Goal: Information Seeking & Learning: Learn about a topic

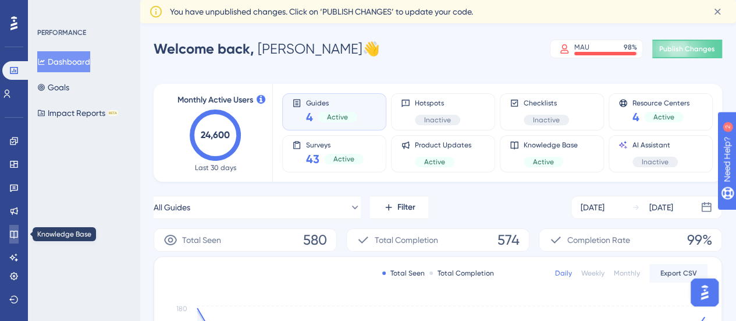
click at [14, 229] on link at bounding box center [13, 234] width 9 height 19
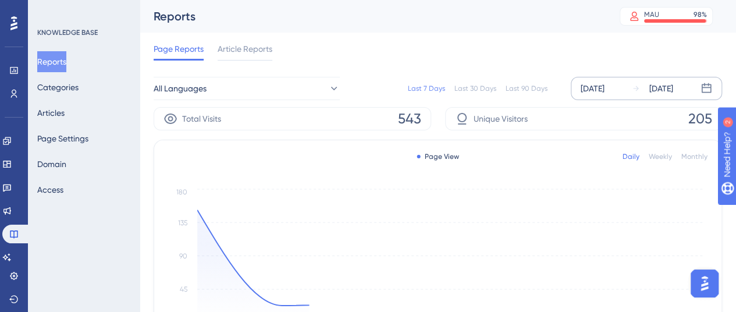
click at [595, 89] on div "[DATE]" at bounding box center [593, 88] width 24 height 14
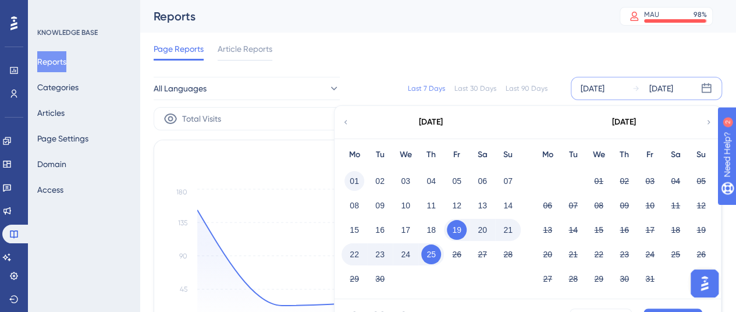
click at [357, 174] on button "01" at bounding box center [354, 181] width 20 height 20
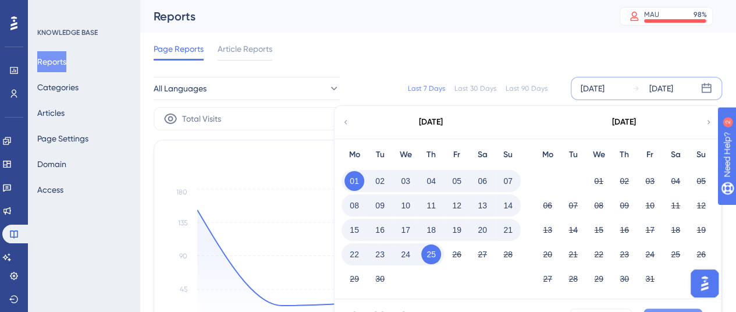
click at [664, 311] on button "Apply" at bounding box center [673, 317] width 59 height 19
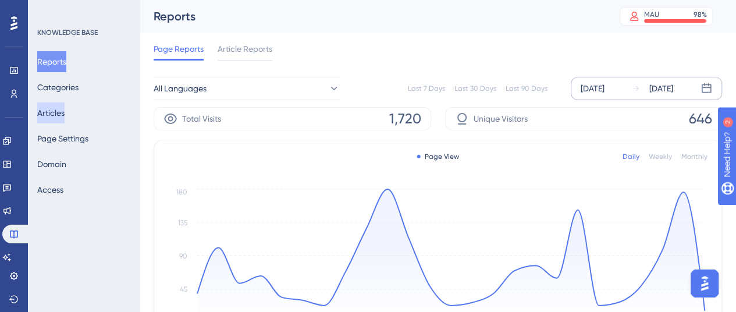
click at [59, 111] on button "Articles" at bounding box center [50, 112] width 27 height 21
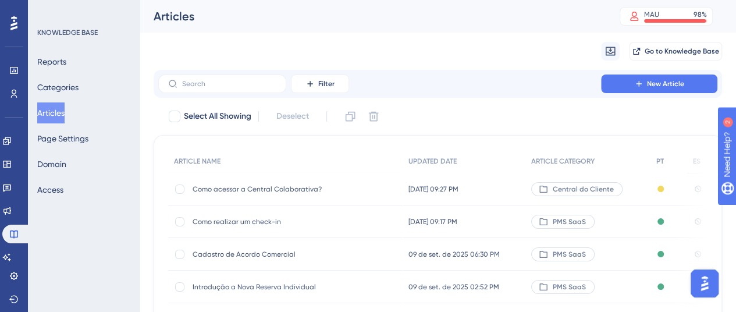
click at [247, 191] on span "Como acessar a Central Colaborativa?" at bounding box center [286, 188] width 186 height 9
click at [247, 0] on html "Performance Users Engagement Widgets Feedback Product Updates Knowledge Base AI…" at bounding box center [368, 0] width 736 height 0
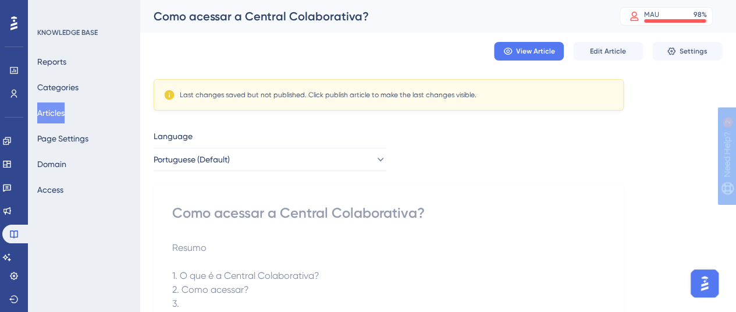
click at [60, 115] on button "Articles" at bounding box center [50, 112] width 27 height 21
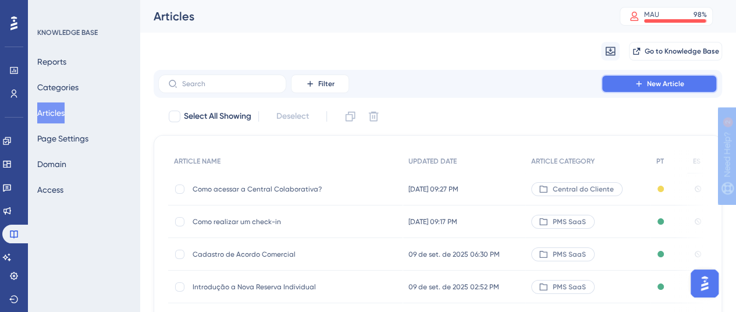
click at [646, 87] on button "New Article" at bounding box center [659, 83] width 116 height 19
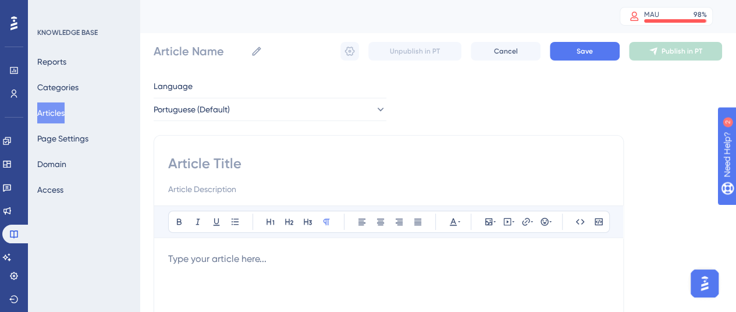
click at [65, 115] on button "Articles" at bounding box center [50, 112] width 27 height 21
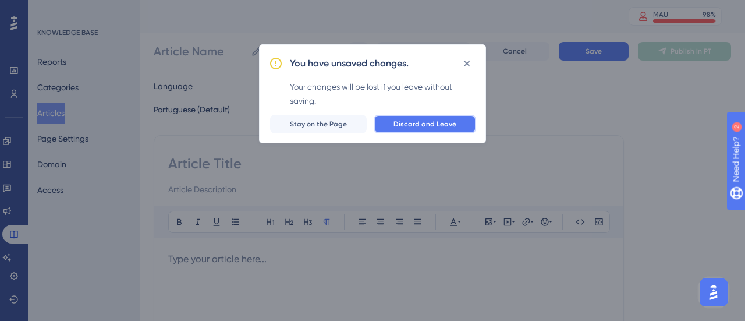
click at [428, 125] on span "Discard and Leave" at bounding box center [424, 123] width 63 height 9
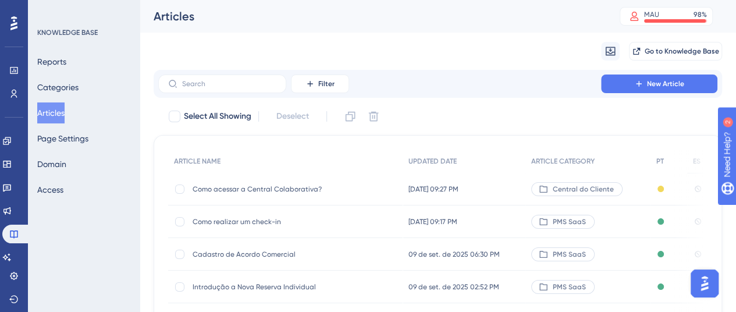
click at [246, 187] on span "Como acessar a Central Colaborativa?" at bounding box center [286, 188] width 186 height 9
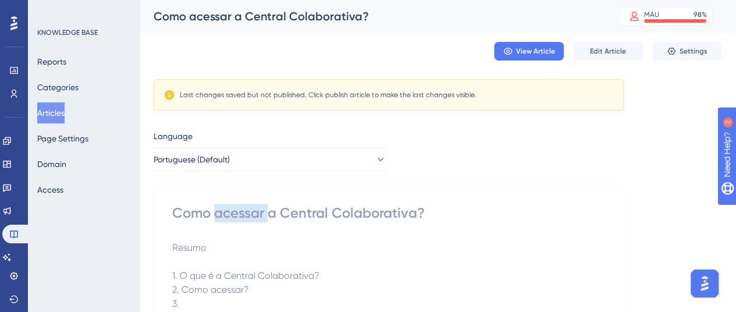
click at [614, 52] on span "Edit Article" at bounding box center [608, 51] width 36 height 9
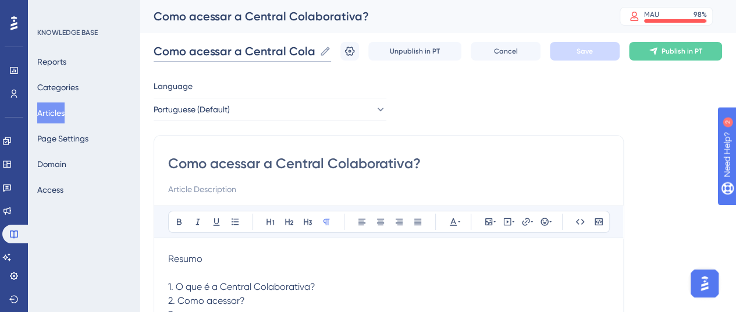
click at [221, 45] on input "Como acessar a Central Colaborativa?" at bounding box center [234, 51] width 161 height 16
click at [236, 162] on input "Como acessar a Central Colaborativa?" at bounding box center [388, 163] width 441 height 19
click at [227, 48] on input "Como acessar a Central Colaborativa?" at bounding box center [234, 51] width 161 height 16
click at [241, 163] on input "Como acessar a Central Colaborativa?" at bounding box center [388, 163] width 441 height 19
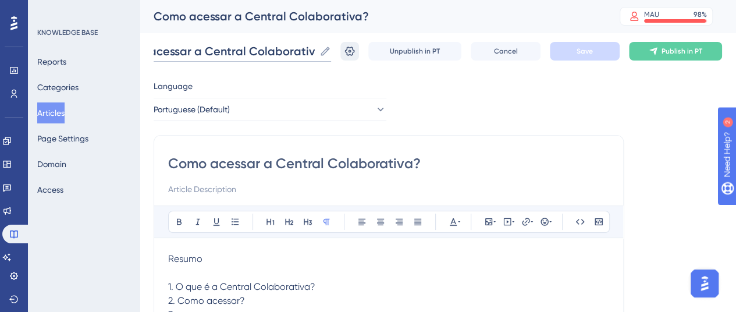
drag, startPoint x: 156, startPoint y: 51, endPoint x: 353, endPoint y: 51, distance: 196.7
click at [353, 51] on div "Como acessar a Central Colaborativa? Como acessar a Central Colaborativa? Unpub…" at bounding box center [438, 51] width 568 height 37
click at [445, 162] on input "Como acessar a Central Colaborativa?" at bounding box center [388, 163] width 441 height 19
drag, startPoint x: 440, startPoint y: 163, endPoint x: 141, endPoint y: 174, distance: 299.2
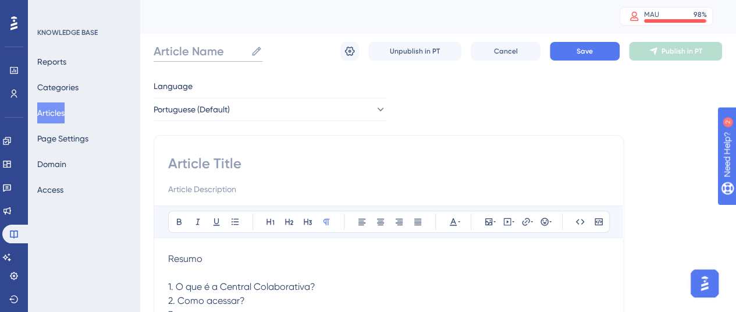
click at [198, 48] on input "Article Name" at bounding box center [200, 51] width 93 height 16
click at [215, 162] on input at bounding box center [388, 163] width 441 height 19
click at [186, 49] on input "Article Name" at bounding box center [200, 51] width 93 height 16
paste input "Como acessar a Central Colaborativa?"
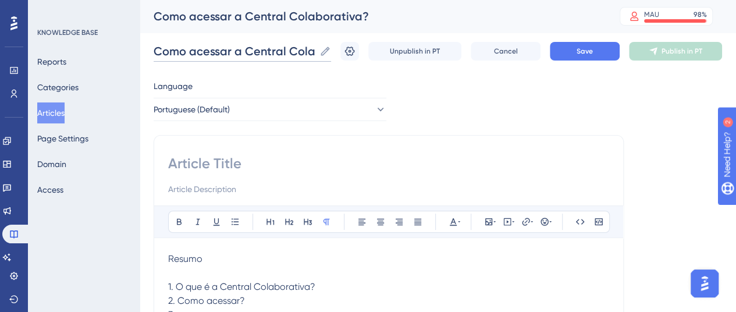
scroll to position [0, 40]
type input "Como acessar a Central Colaborativa?"
click at [219, 161] on input at bounding box center [388, 163] width 441 height 19
paste input "Como acessar a Central Colaborativa?"
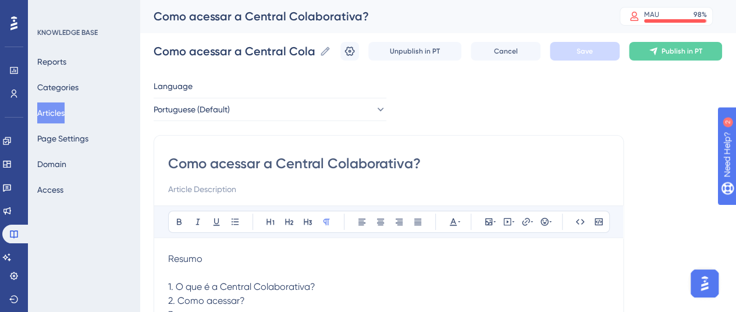
type input "Como acessar a Central Colaborativa?"
click at [355, 52] on icon at bounding box center [350, 51] width 10 height 9
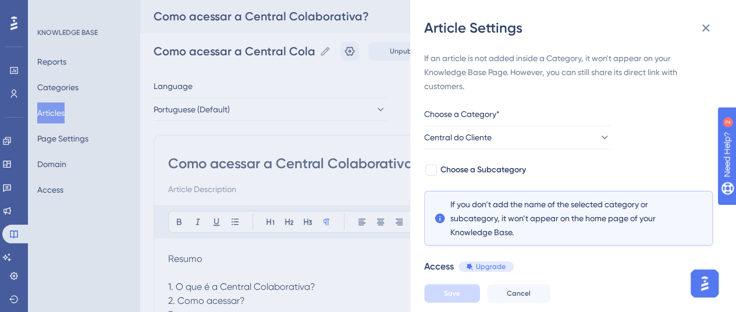
drag, startPoint x: 474, startPoint y: 111, endPoint x: 507, endPoint y: 115, distance: 33.9
click at [507, 115] on div "Choose a Category*" at bounding box center [517, 116] width 186 height 19
click at [479, 141] on span "Central do Cliente" at bounding box center [458, 137] width 67 height 14
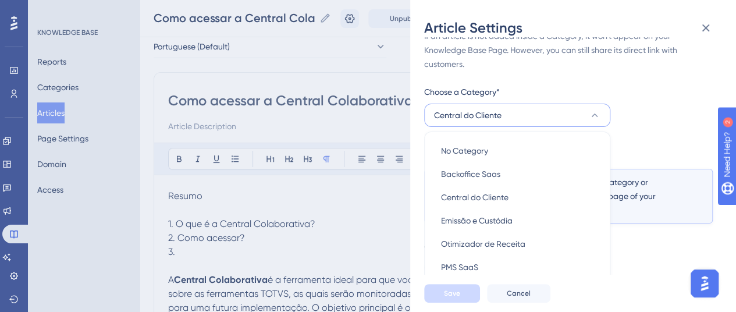
click at [511, 83] on div "If an article is not added inside a Category, it won't appear on your Knowledge…" at bounding box center [568, 185] width 289 height 313
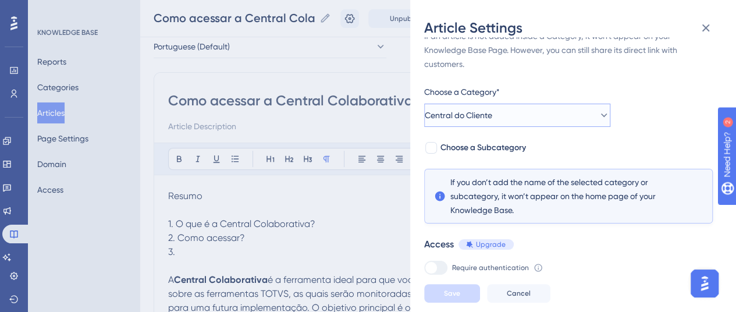
click at [492, 122] on span "Central do Cliente" at bounding box center [458, 115] width 67 height 14
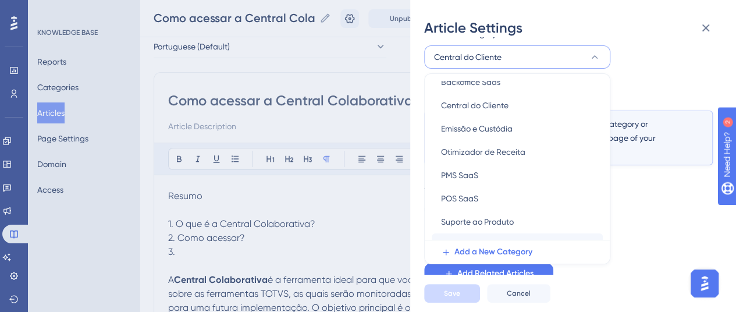
scroll to position [50, 0]
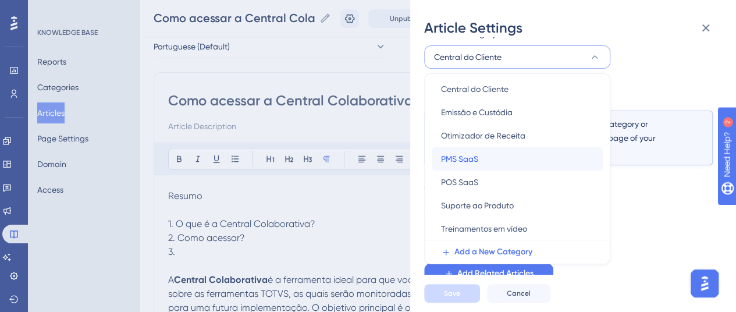
click at [484, 156] on div "PMS SaaS PMS SaaS" at bounding box center [517, 158] width 152 height 23
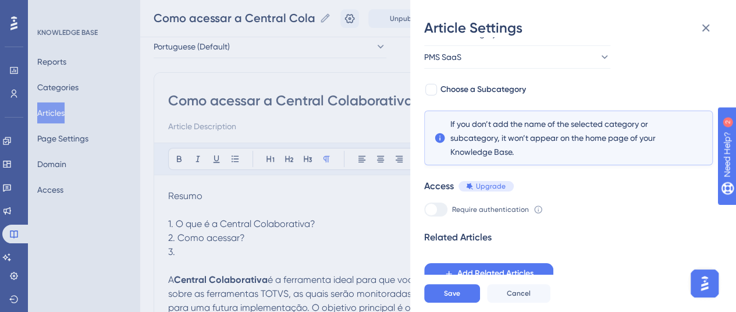
click at [439, 97] on div "If an article is not added inside a Category, it won't appear on your Knowledge…" at bounding box center [568, 127] width 289 height 313
click at [439, 90] on label "Choose a Subcategory" at bounding box center [475, 90] width 102 height 14
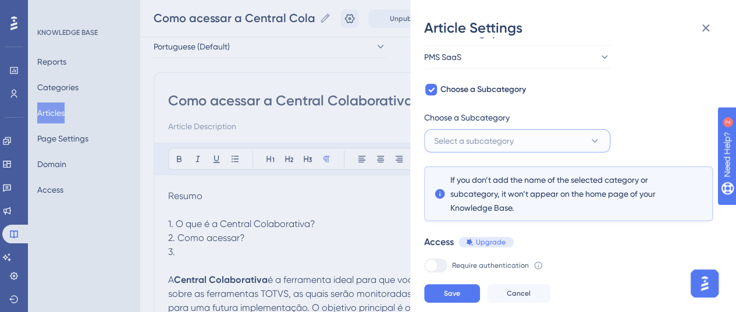
click at [457, 140] on span "Select a subcategory" at bounding box center [474, 141] width 80 height 14
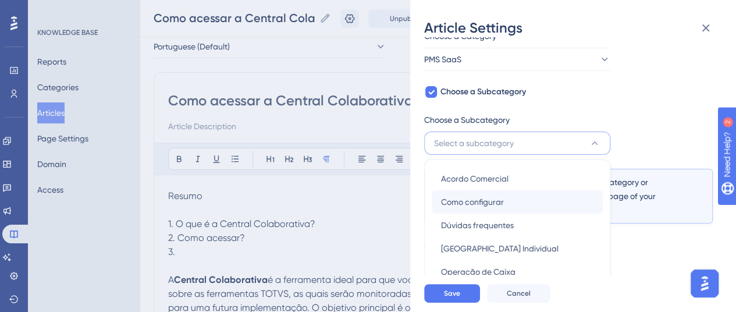
scroll to position [136, 0]
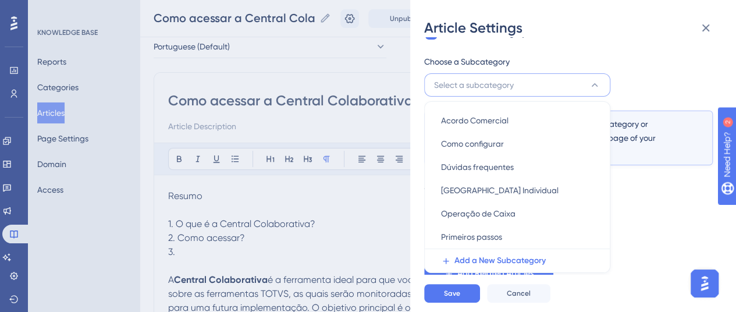
click at [627, 40] on div "If an article is not added inside a Category, it won't appear on your Knowledge…" at bounding box center [568, 99] width 289 height 369
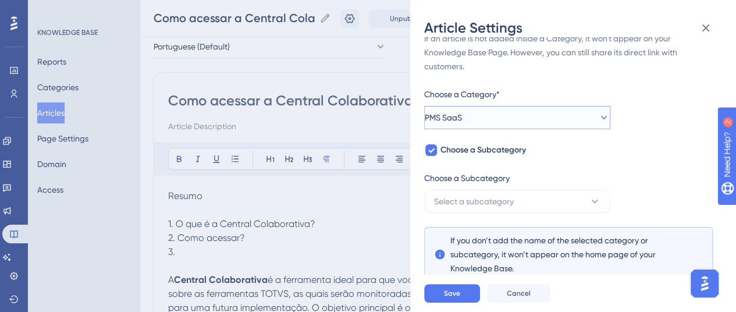
click at [486, 109] on button "PMS SaaS" at bounding box center [517, 117] width 186 height 23
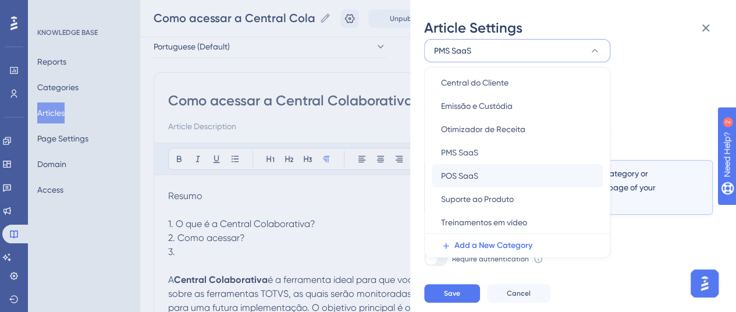
scroll to position [0, 0]
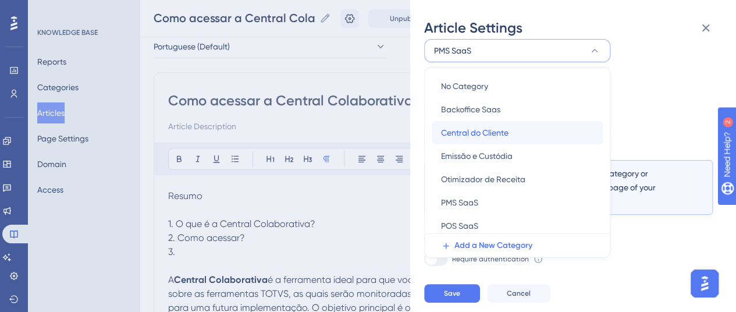
click at [488, 137] on span "Central do Cliente" at bounding box center [474, 133] width 67 height 14
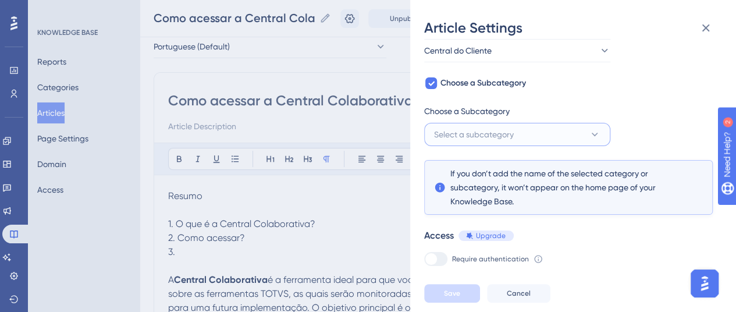
click at [520, 135] on button "Select a subcategory" at bounding box center [517, 134] width 186 height 23
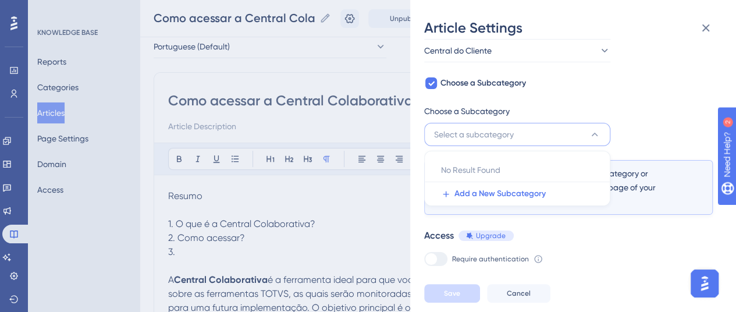
click at [559, 92] on div "If an article is not added inside a Category, it won't appear on your Knowledge…" at bounding box center [568, 149] width 289 height 369
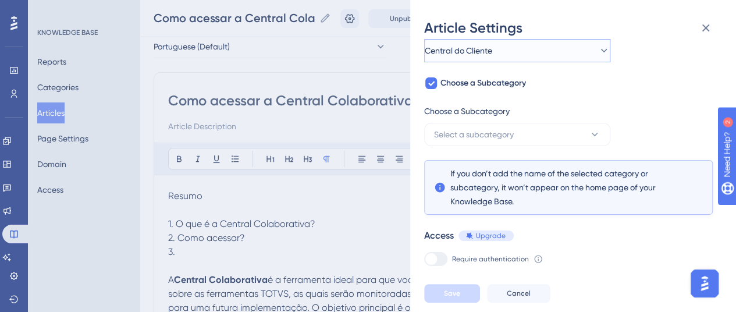
click at [511, 54] on button "Central do Cliente" at bounding box center [517, 50] width 186 height 23
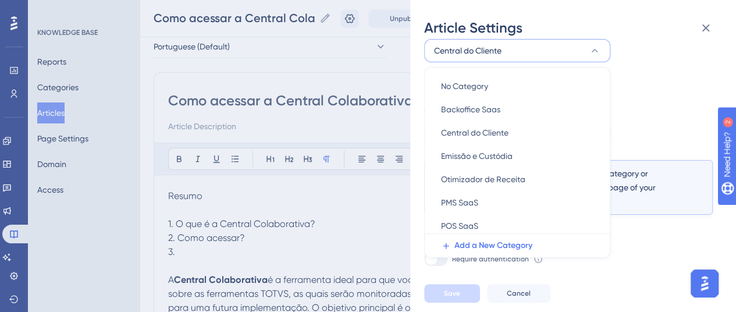
scroll to position [88, 0]
click at [511, 54] on button "Central do Cliente" at bounding box center [517, 48] width 186 height 23
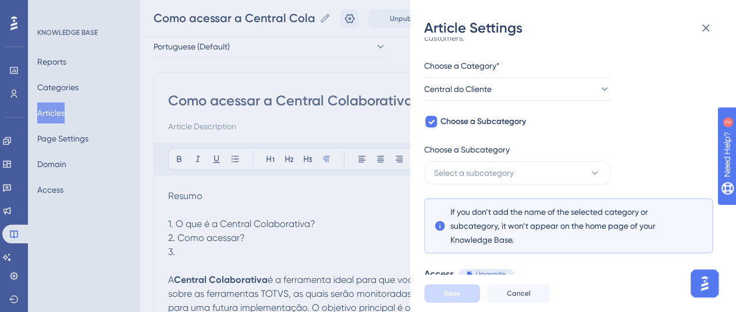
scroll to position [30, 0]
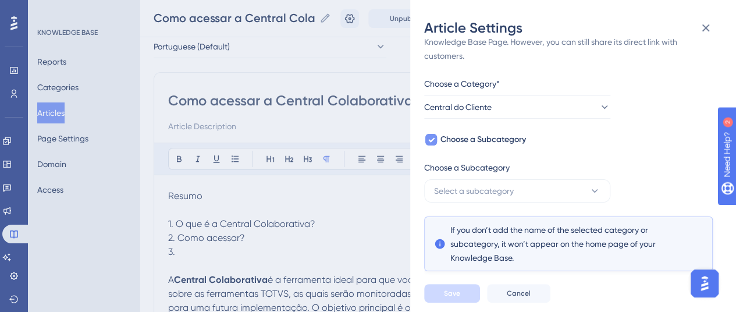
click at [432, 142] on icon at bounding box center [431, 139] width 7 height 9
checkbox input "false"
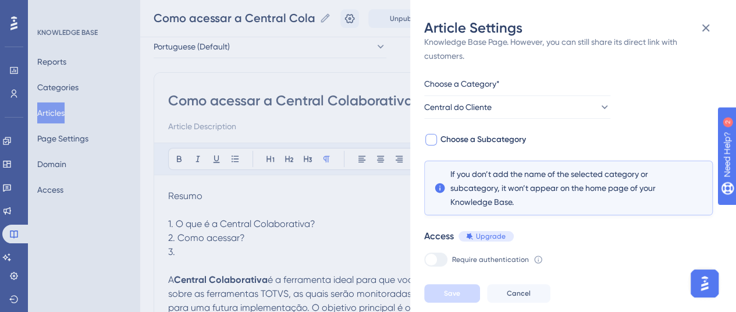
drag, startPoint x: 465, startPoint y: 81, endPoint x: 539, endPoint y: 89, distance: 74.3
click at [539, 89] on div "Choose a Category*" at bounding box center [517, 86] width 186 height 19
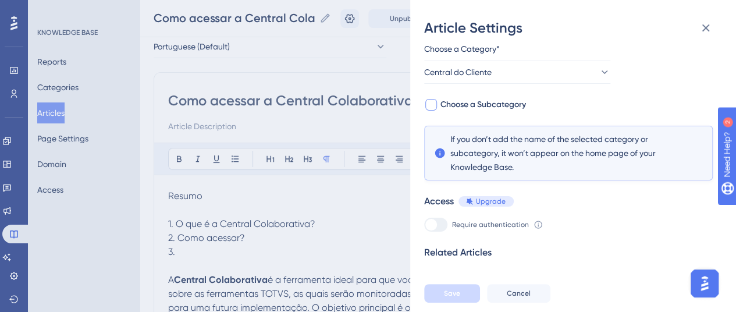
scroll to position [80, 0]
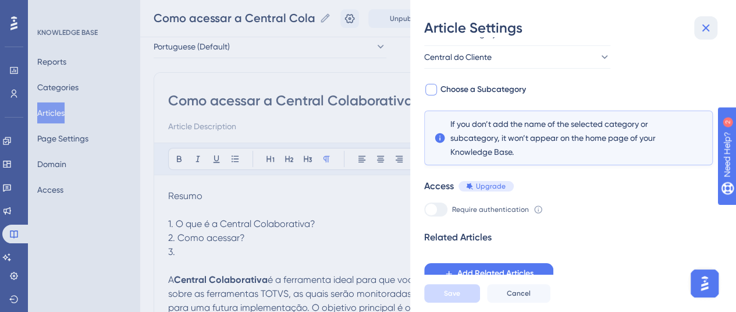
click at [702, 27] on icon at bounding box center [706, 28] width 14 height 14
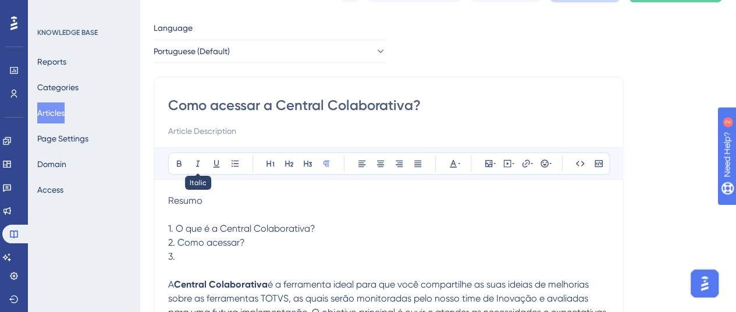
scroll to position [116, 0]
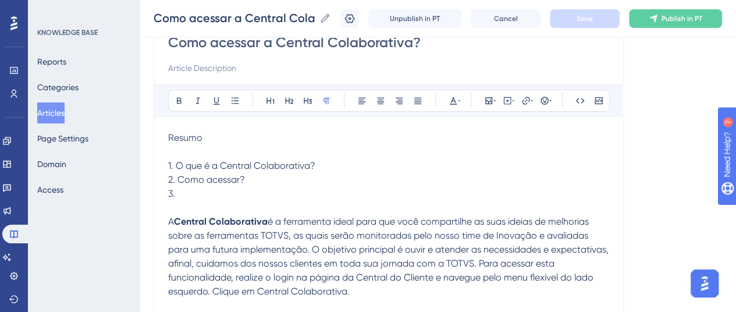
drag, startPoint x: 167, startPoint y: 133, endPoint x: 236, endPoint y: 186, distance: 86.8
click at [205, 194] on p "3." at bounding box center [388, 194] width 441 height 14
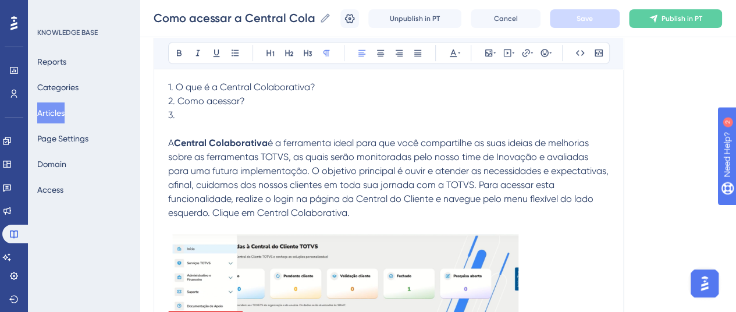
scroll to position [177, 0]
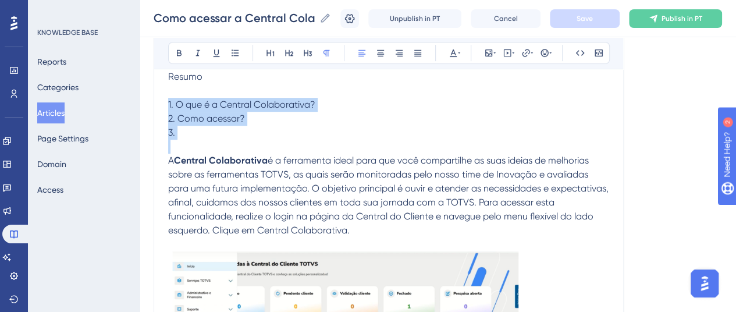
drag, startPoint x: 203, startPoint y: 138, endPoint x: 157, endPoint y: 99, distance: 60.3
click at [221, 132] on p "3." at bounding box center [388, 133] width 441 height 14
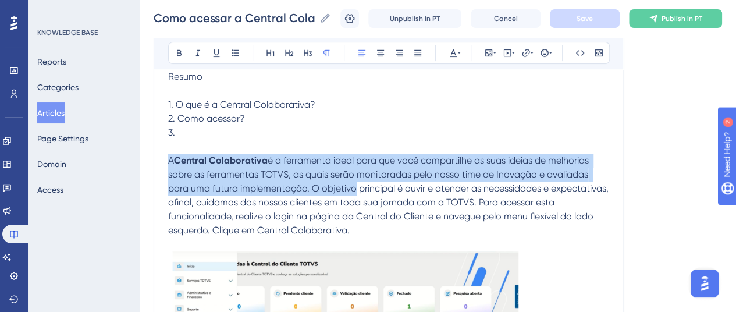
drag, startPoint x: 169, startPoint y: 162, endPoint x: 350, endPoint y: 191, distance: 183.2
click at [350, 191] on p "A Central Colaborativa é a ferramenta ideal para que você compartilhe as suas i…" at bounding box center [388, 278] width 441 height 248
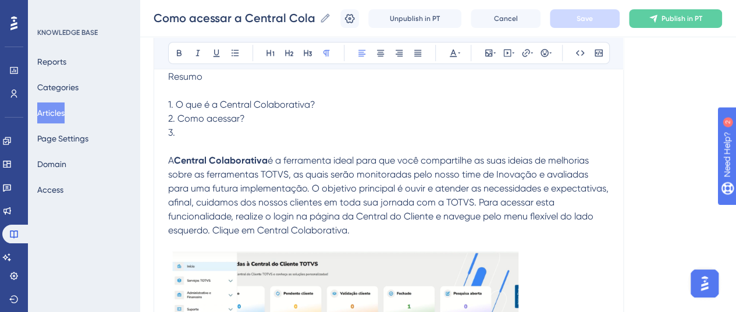
click at [332, 201] on span "é a ferramenta ideal para que você compartilhe as suas ideias de melhorias sobr…" at bounding box center [389, 195] width 443 height 81
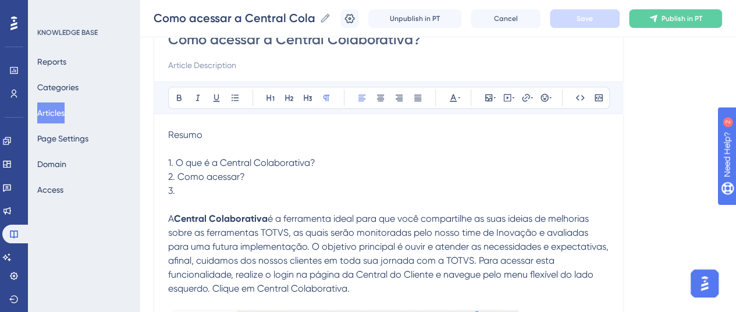
drag, startPoint x: 166, startPoint y: 130, endPoint x: 186, endPoint y: 136, distance: 20.8
drag, startPoint x: 170, startPoint y: 133, endPoint x: 225, endPoint y: 184, distance: 74.9
copy div "Resumo 1. O que é a Central Colaborativa? 2. Como acessar? 3."
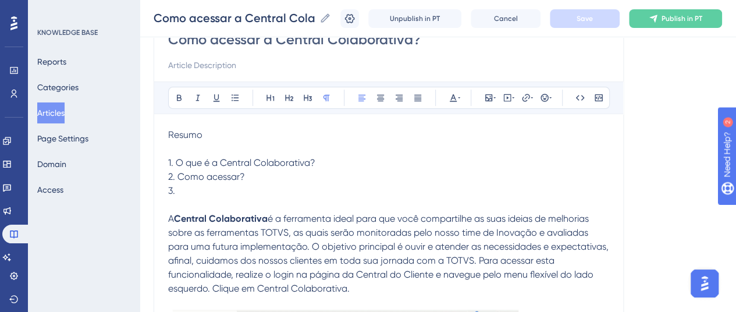
scroll to position [3, 0]
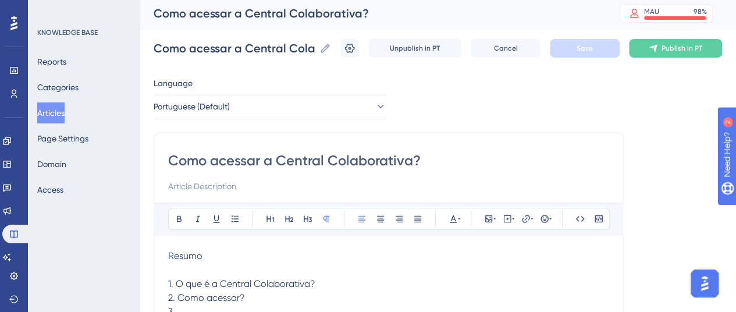
drag, startPoint x: 370, startPoint y: 165, endPoint x: 159, endPoint y: 170, distance: 211.3
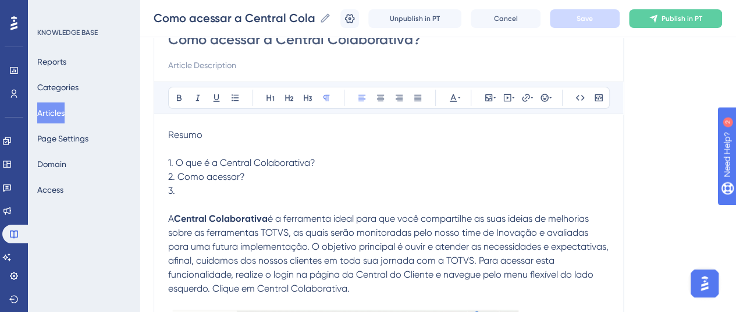
scroll to position [236, 0]
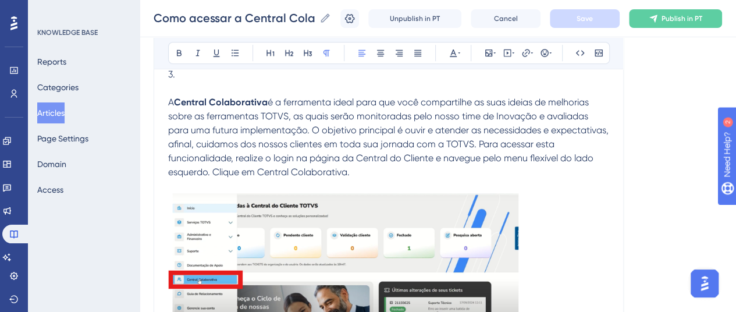
drag, startPoint x: 183, startPoint y: 101, endPoint x: 391, endPoint y: 170, distance: 219.7
click at [391, 170] on p "A Central Colaborativa é a ferramenta ideal para que você compartilhe as suas i…" at bounding box center [388, 219] width 441 height 248
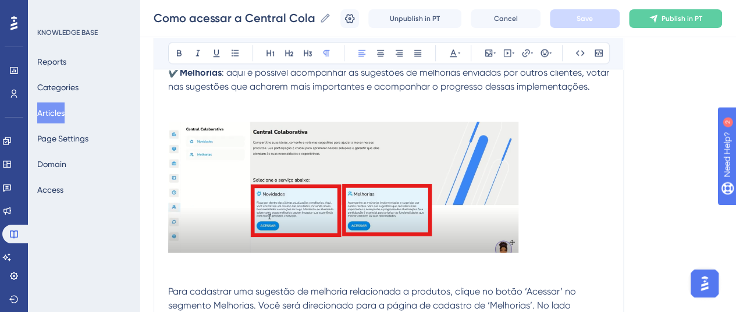
scroll to position [643, 0]
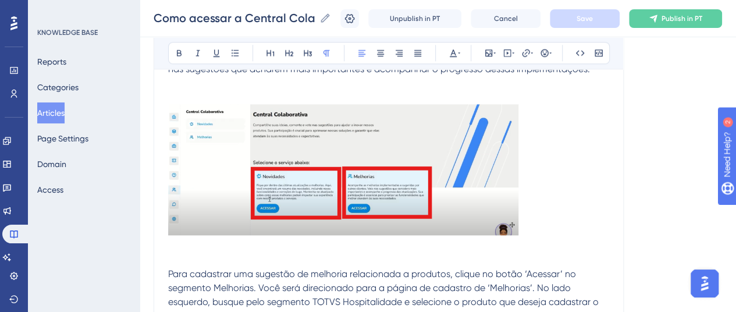
click at [325, 168] on img at bounding box center [343, 169] width 350 height 130
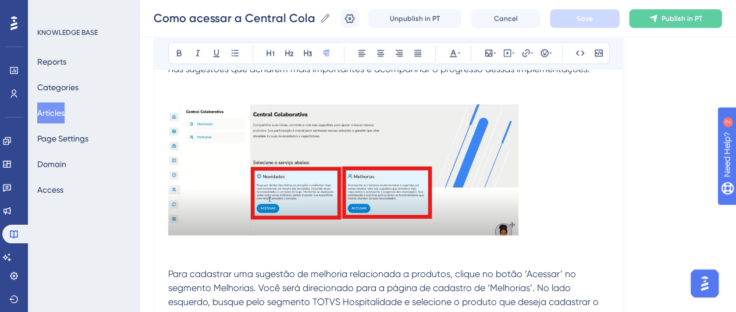
scroll to position [585, 0]
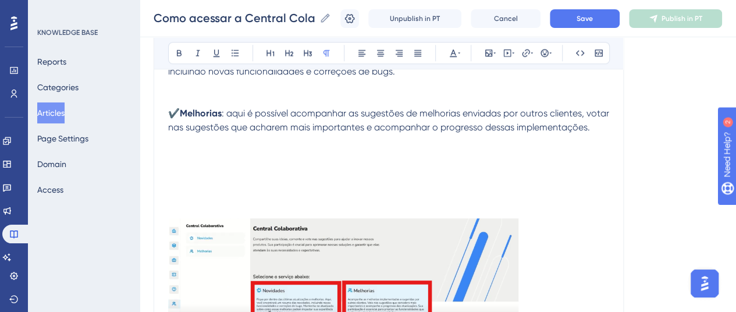
click at [185, 162] on p at bounding box center [388, 155] width 441 height 14
click at [489, 56] on icon at bounding box center [488, 52] width 9 height 9
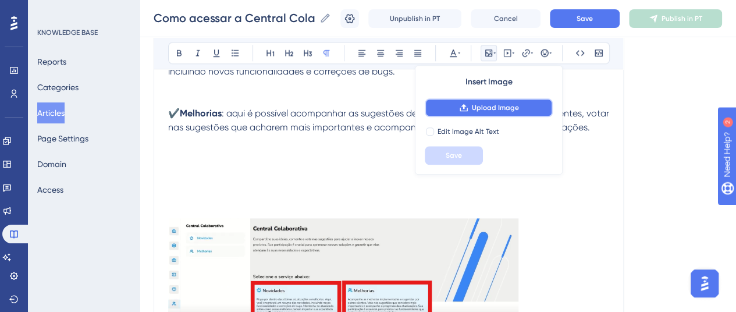
click at [482, 108] on span "Upload Image" at bounding box center [495, 107] width 47 height 9
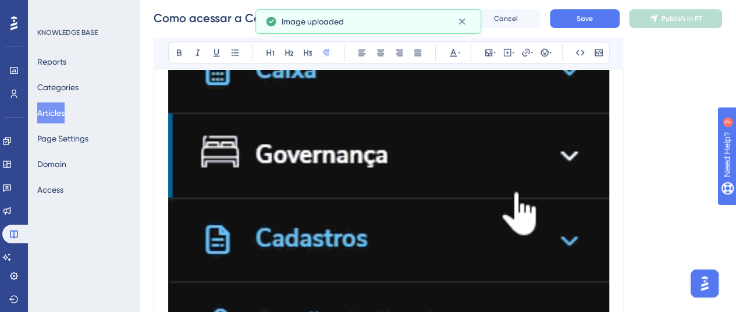
click at [393, 166] on img at bounding box center [388, 162] width 441 height 1190
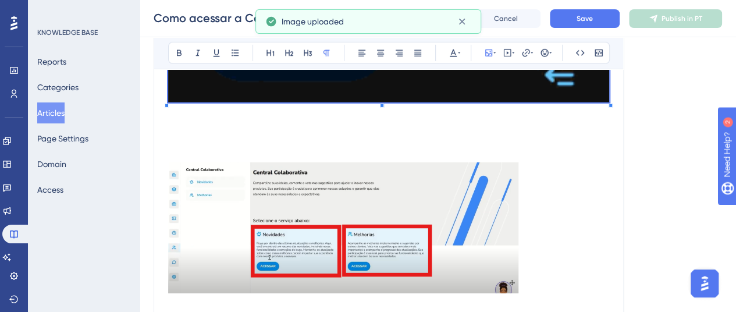
scroll to position [1865, 0]
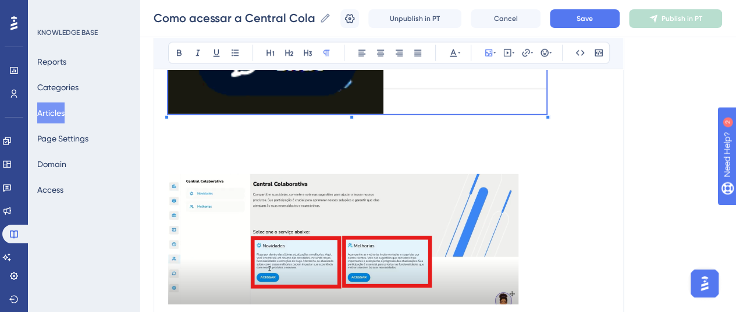
scroll to position [1632, 0]
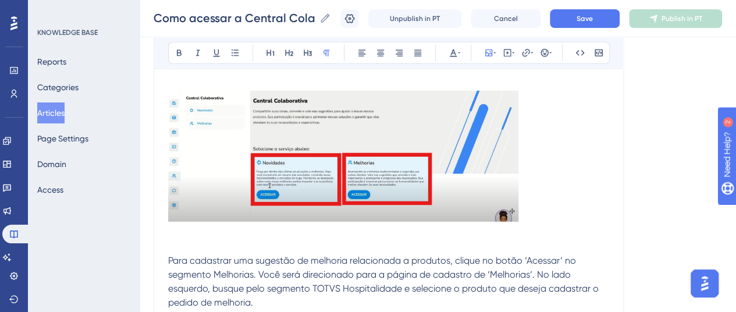
click at [485, 103] on div "Resumo 1. O que é a Central Colaborativa? 2. Como acessar? 3. A Central Colabor…" at bounding box center [388, 205] width 441 height 3181
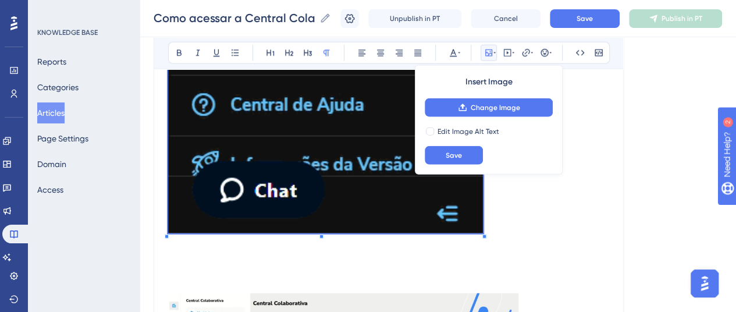
scroll to position [1341, 0]
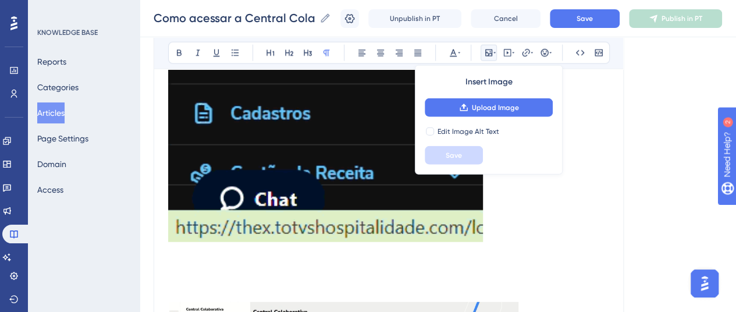
drag, startPoint x: 484, startPoint y: 258, endPoint x: 404, endPoint y: 194, distance: 101.4
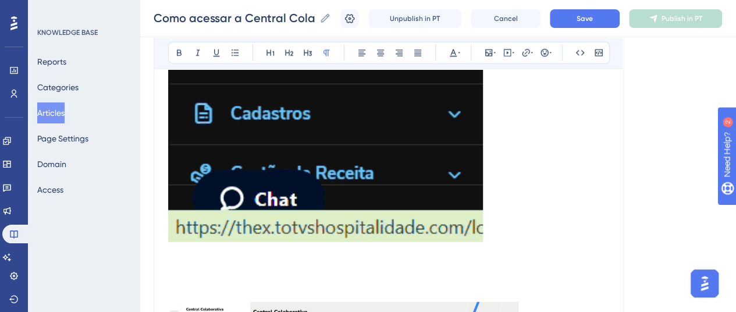
drag, startPoint x: 341, startPoint y: 190, endPoint x: 353, endPoint y: 192, distance: 11.8
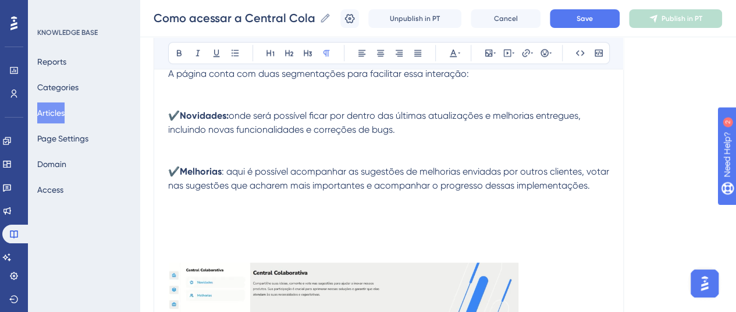
scroll to position [468, 0]
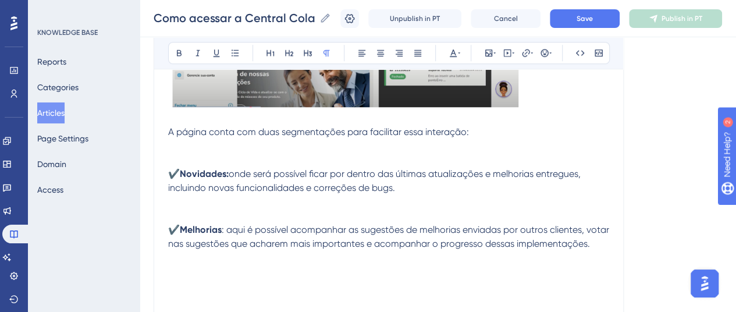
click at [227, 44] on div "Bold Italic Underline Bullet Point Heading 1 Heading 2 Heading 3 Normal Align L…" at bounding box center [389, 53] width 442 height 22
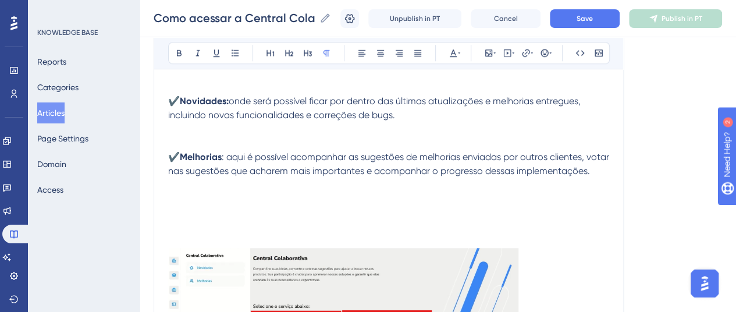
scroll to position [585, 0]
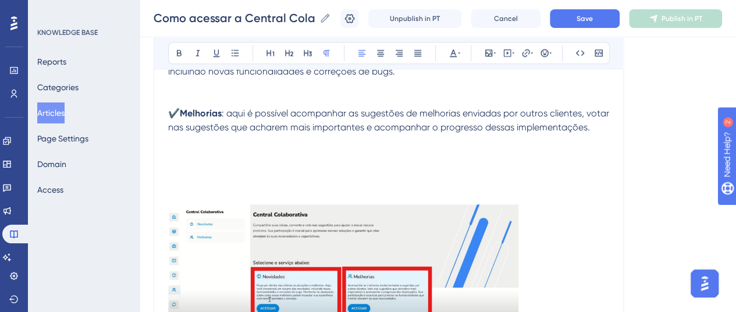
click at [234, 147] on p "✔️ Melhorias : aqui é possível acompanhar as sugestões de melhorias enviadas po…" at bounding box center [388, 127] width 441 height 42
click at [269, 145] on p "✔️ Melhorias : aqui é possível acompanhar as sugestões de melhorias enviadas po…" at bounding box center [388, 127] width 441 height 42
click at [602, 19] on button "Save" at bounding box center [585, 18] width 70 height 19
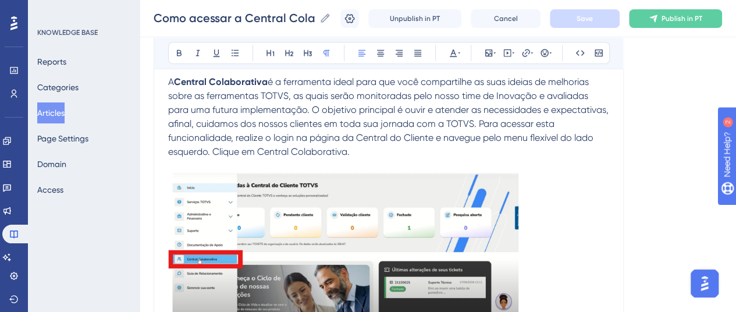
scroll to position [291, 0]
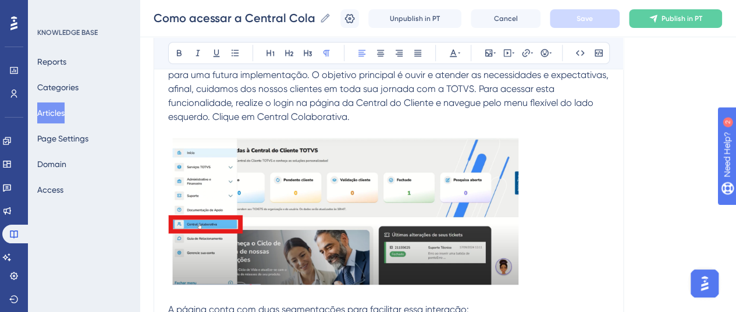
click at [273, 217] on img at bounding box center [343, 211] width 350 height 147
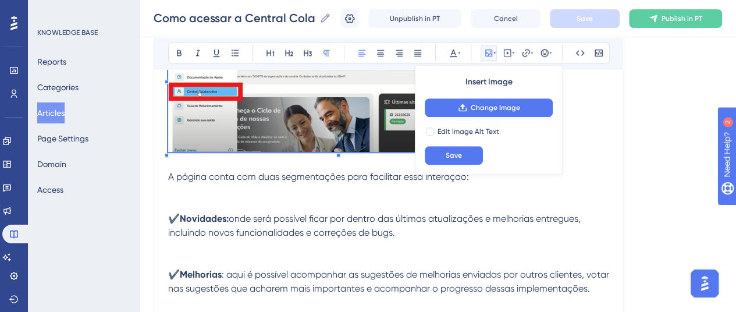
scroll to position [465, 0]
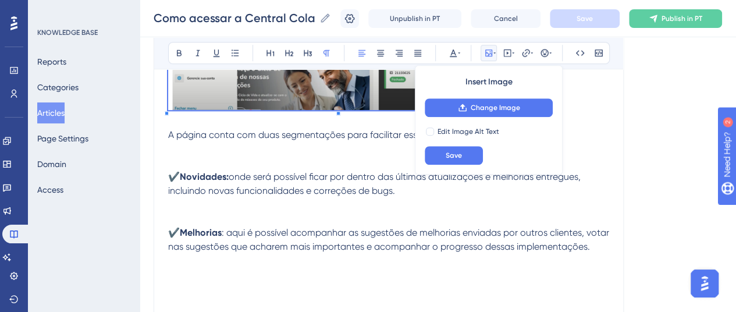
click at [230, 168] on p "A página conta com duas segmentações para facilitar essa interação:" at bounding box center [388, 149] width 441 height 42
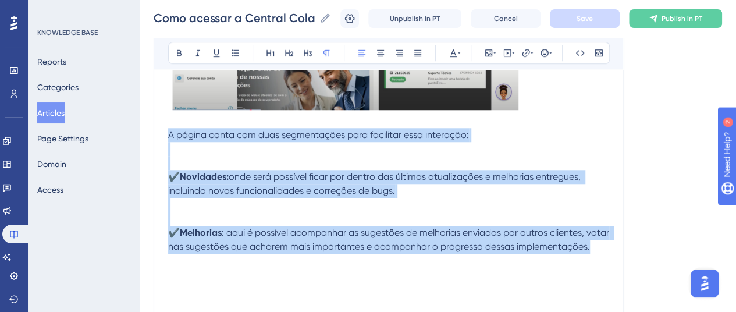
drag, startPoint x: 168, startPoint y: 135, endPoint x: 254, endPoint y: 257, distance: 149.0
copy div "A página conta com duas segmentações para facilitar essa interação: ✔️ Novidade…"
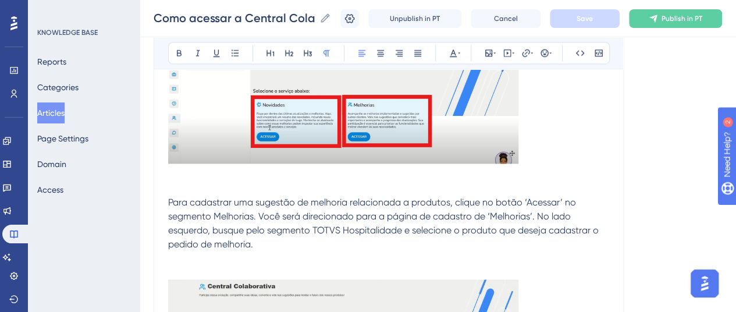
scroll to position [815, 0]
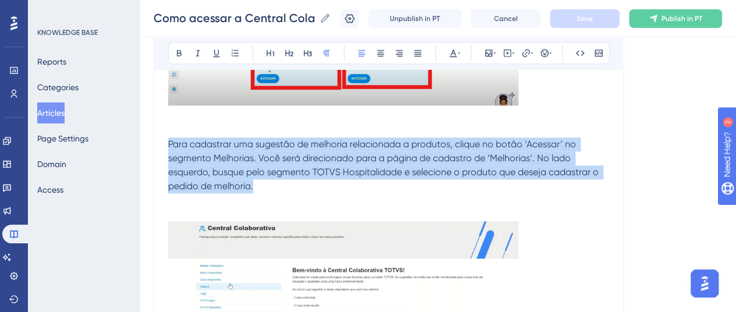
drag, startPoint x: 190, startPoint y: 159, endPoint x: 273, endPoint y: 197, distance: 91.6
copy span "Para cadastrar uma sugestão de melhoria relacionada a produtos, clique no botão…"
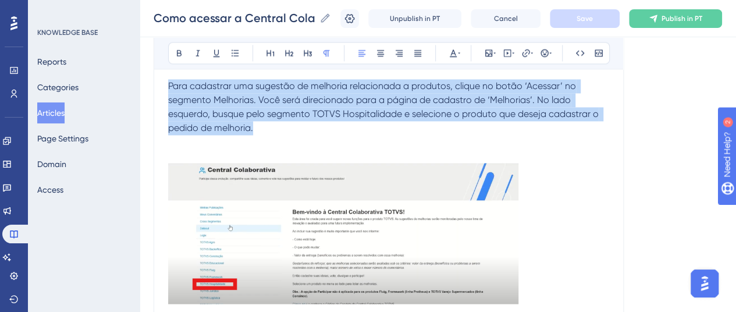
scroll to position [989, 0]
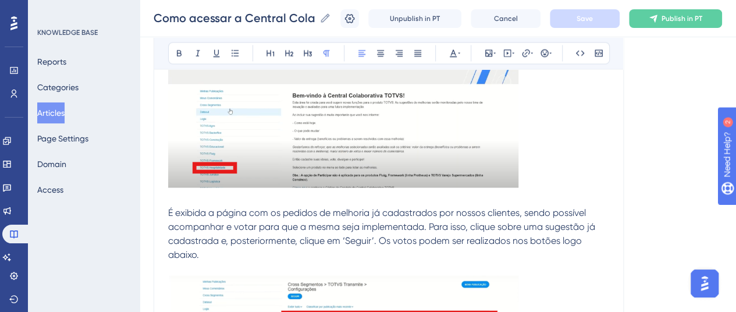
click at [253, 119] on img at bounding box center [343, 117] width 350 height 141
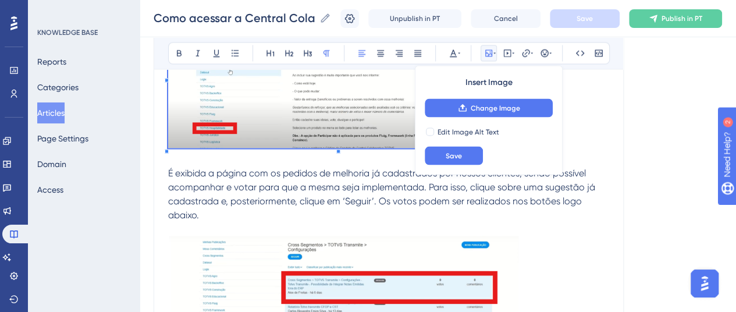
scroll to position [1047, 0]
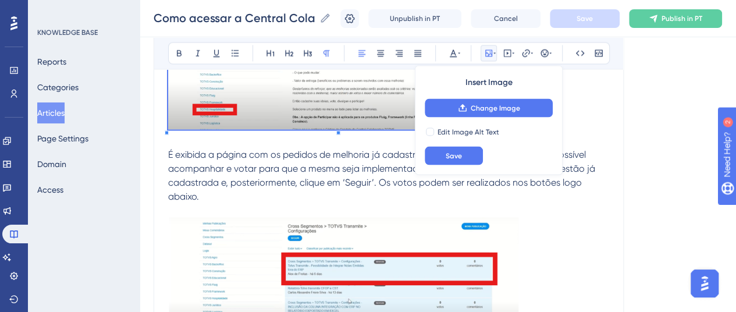
drag, startPoint x: 166, startPoint y: 165, endPoint x: 184, endPoint y: 179, distance: 22.7
click at [184, 179] on div "Como acessar a Central Colaborativa? Bold Italic Underline Bullet Point Heading…" at bounding box center [389, 272] width 470 height 2379
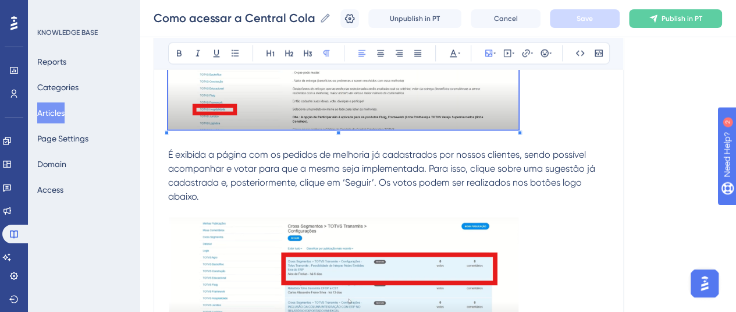
click at [178, 173] on p "Para cadastrar uma sugestão de melhoria relacionada a produtos, clique no botão…" at bounding box center [388, 300] width 441 height 1172
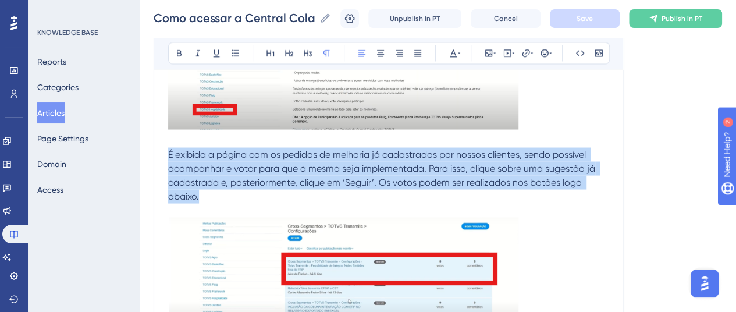
drag, startPoint x: 170, startPoint y: 165, endPoint x: 202, endPoint y: 204, distance: 51.3
click at [202, 204] on p "Para cadastrar uma sugestão de melhoria relacionada a produtos, clique no botão…" at bounding box center [388, 300] width 441 height 1172
copy span "É exibida a página com os pedidos de melhoria já cadastrados por nossos cliente…"
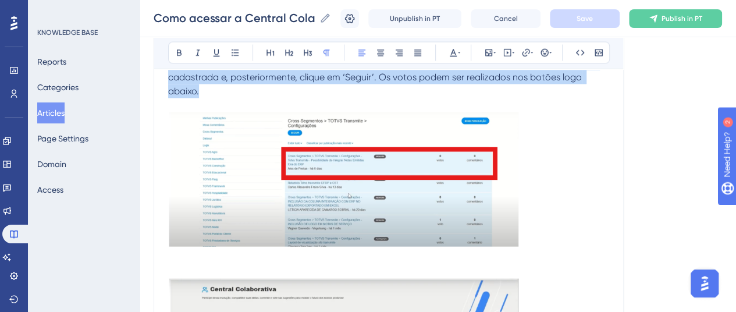
scroll to position [1164, 0]
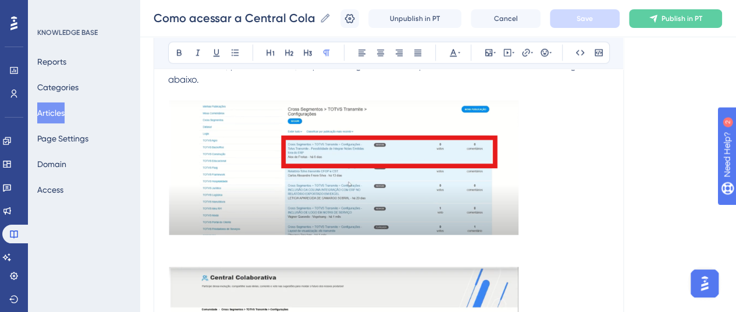
drag, startPoint x: 243, startPoint y: 195, endPoint x: 573, endPoint y: 195, distance: 329.3
click at [573, 195] on p "Para cadastrar uma sugestão de melhoria relacionada a produtos, clique no botão…" at bounding box center [388, 183] width 441 height 1172
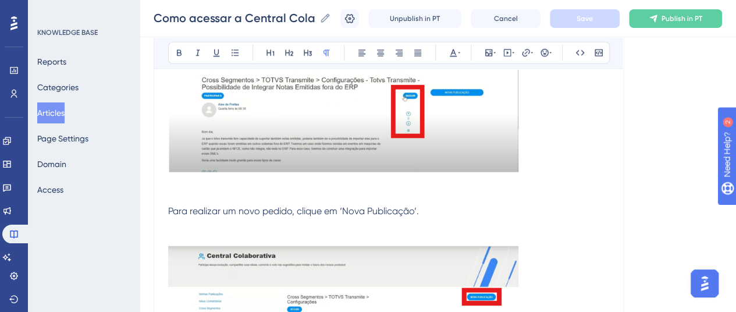
scroll to position [1455, 0]
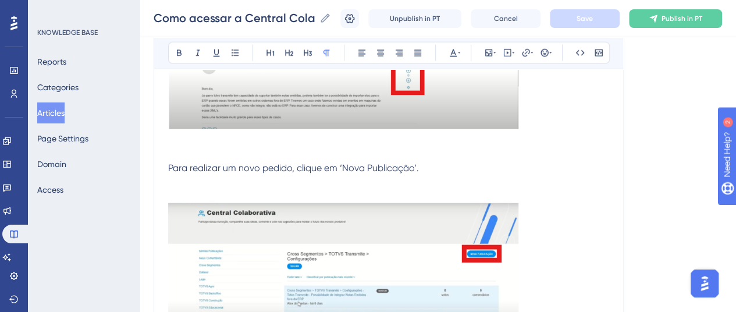
drag, startPoint x: 166, startPoint y: 181, endPoint x: 263, endPoint y: 184, distance: 96.6
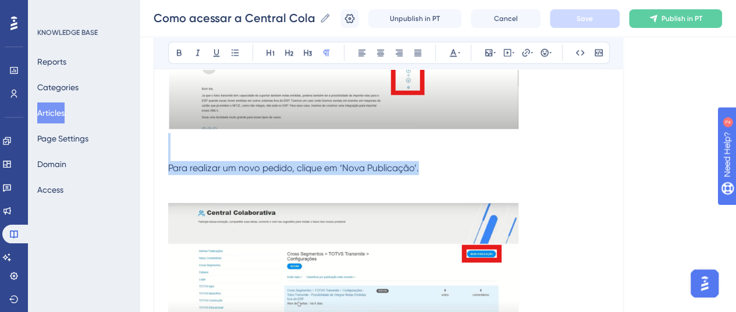
drag, startPoint x: 426, startPoint y: 175, endPoint x: 165, endPoint y: 172, distance: 261.3
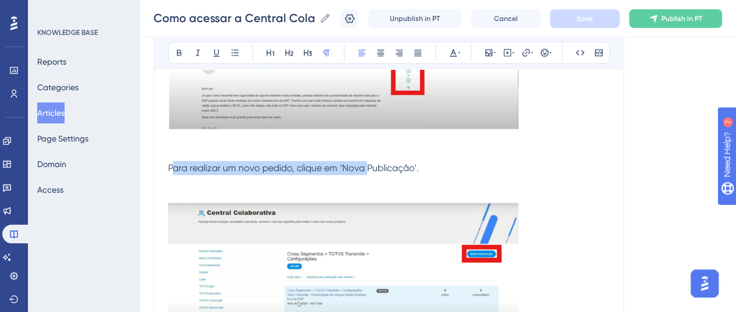
drag, startPoint x: 170, startPoint y: 180, endPoint x: 378, endPoint y: 177, distance: 207.7
click at [370, 173] on span "Para realizar um novo pedido, clique em ‘Nova Publicação’." at bounding box center [293, 167] width 251 height 11
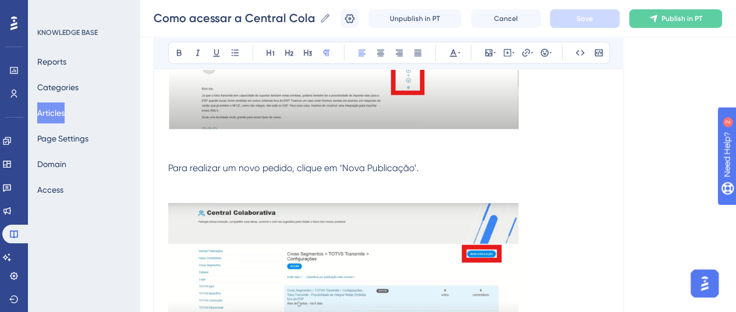
click at [405, 173] on span "Para realizar um novo pedido, clique em ‘Nova Publicação’." at bounding box center [293, 167] width 251 height 11
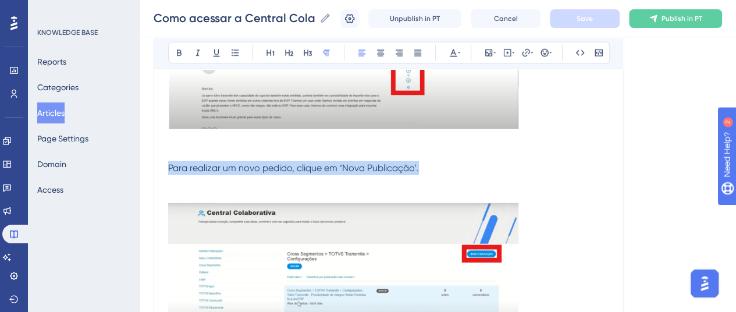
drag, startPoint x: 356, startPoint y: 175, endPoint x: 172, endPoint y: 176, distance: 183.9
copy span "Para realizar um novo pedido, clique em ‘Nova Publicação’."
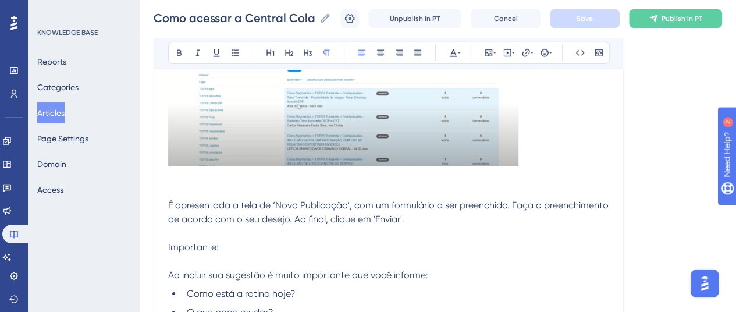
scroll to position [1687, 0]
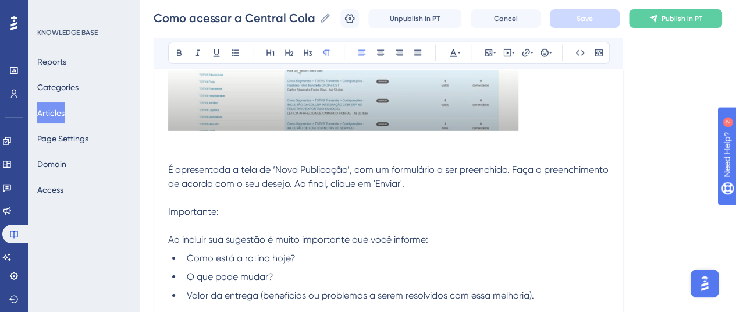
drag, startPoint x: 191, startPoint y: 177, endPoint x: 273, endPoint y: 177, distance: 82.6
drag, startPoint x: 408, startPoint y: 195, endPoint x: 141, endPoint y: 176, distance: 267.8
copy span "É apresentada a tela de ‘Nova Publicação’, com um formulário a ser preenchido. …"
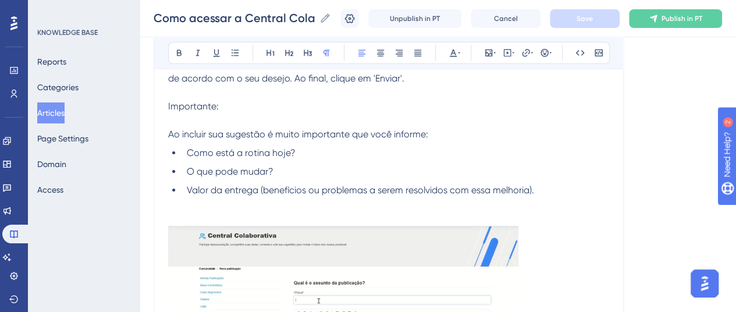
scroll to position [1804, 0]
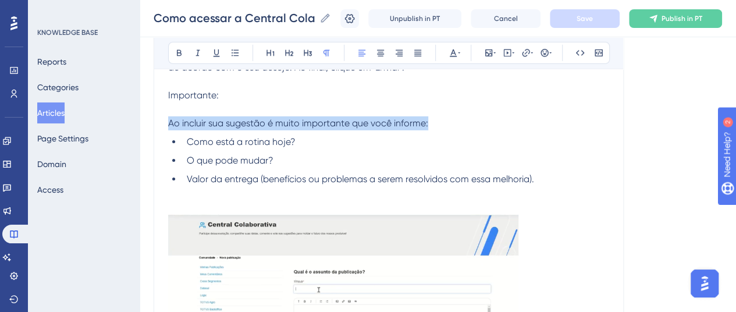
drag, startPoint x: 168, startPoint y: 132, endPoint x: 458, endPoint y: 133, distance: 290.9
copy span "Ao incluir sua sugestão é muito importante que você informe:"
drag, startPoint x: 189, startPoint y: 150, endPoint x: 297, endPoint y: 142, distance: 108.5
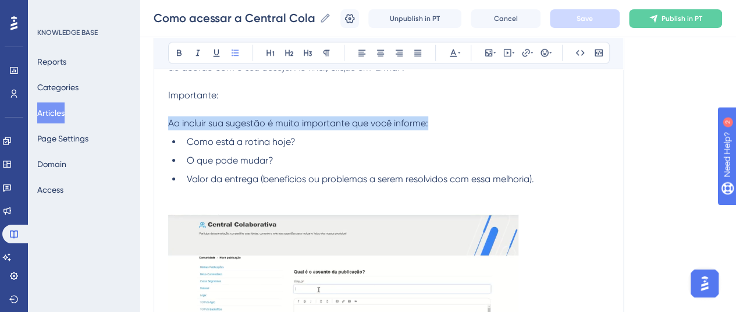
copy span "Como está a rotina hoje?"
drag, startPoint x: 189, startPoint y: 175, endPoint x: 293, endPoint y: 173, distance: 104.8
click at [293, 168] on li "O que pode mudar?" at bounding box center [395, 161] width 427 height 14
copy span "O que pode mudar?"
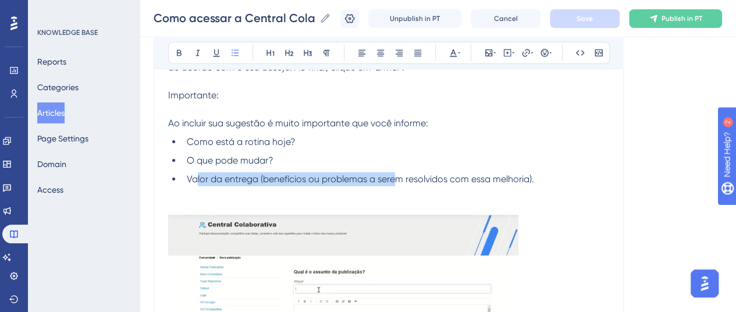
drag, startPoint x: 191, startPoint y: 194, endPoint x: 420, endPoint y: 191, distance: 228.7
click at [397, 184] on span "Valor da entrega (benefícios ou problemas a serem resolvidos com essa melhoria)." at bounding box center [360, 178] width 347 height 11
drag, startPoint x: 542, startPoint y: 191, endPoint x: 182, endPoint y: 190, distance: 360.2
click at [182, 190] on ul "Como está a rotina hoje? O que pode mudar? Valor da entrega (benefícios ou prob…" at bounding box center [388, 167] width 441 height 65
copy span "Valor da entrega (benefícios ou problemas a serem resolvidos com essa melhoria)."
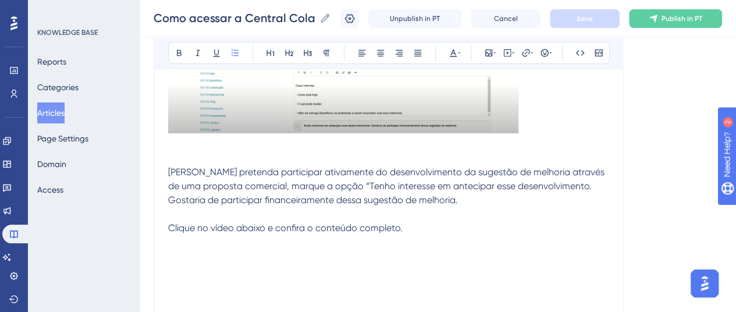
scroll to position [2095, 0]
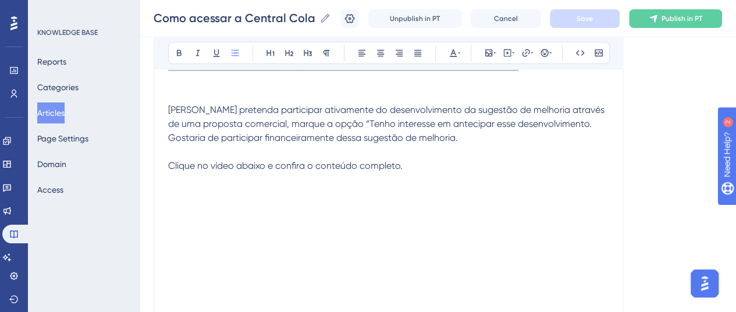
drag, startPoint x: 169, startPoint y: 120, endPoint x: 374, endPoint y: 162, distance: 208.9
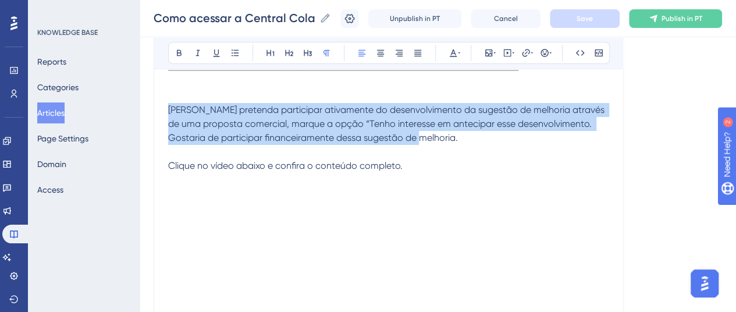
drag, startPoint x: 413, startPoint y: 150, endPoint x: 154, endPoint y: 118, distance: 261.4
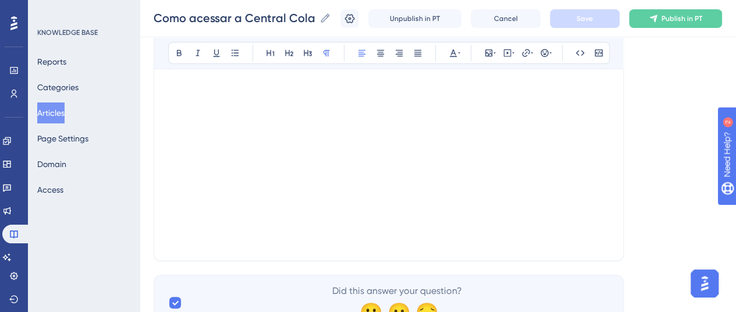
scroll to position [2141, 0]
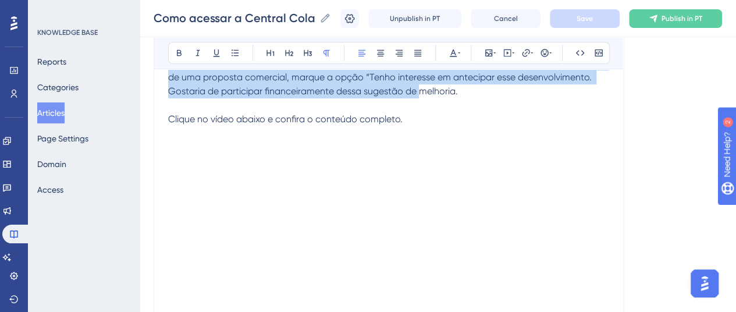
click at [597, 201] on div at bounding box center [388, 247] width 441 height 186
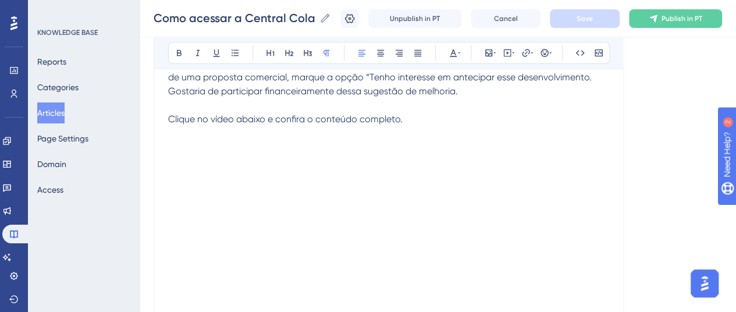
drag, startPoint x: 168, startPoint y: 131, endPoint x: 297, endPoint y: 135, distance: 129.8
click at [191, 142] on p "Caso pretenda participar ativamente do desenvolvimento da sugestão de melhoria …" at bounding box center [388, 105] width 441 height 98
drag, startPoint x: 166, startPoint y: 130, endPoint x: 307, endPoint y: 133, distance: 140.8
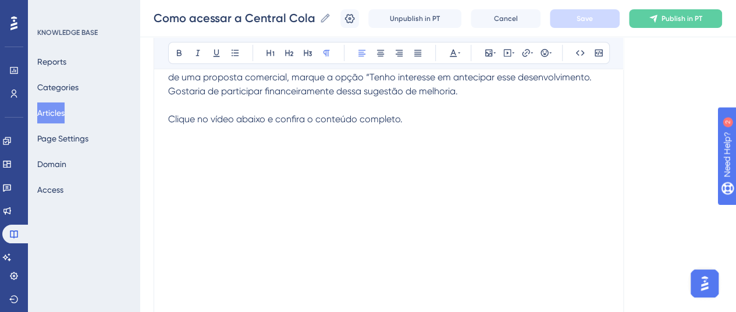
click at [306, 125] on span "Clique no vídeo abaixo e confira o conteúdo completo." at bounding box center [285, 118] width 234 height 11
click at [226, 125] on span "Clique no vídeo abaixo e confira o conteúdo completo." at bounding box center [285, 118] width 234 height 11
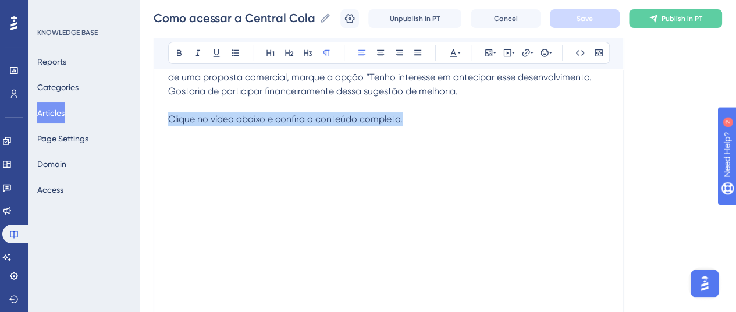
drag, startPoint x: 411, startPoint y: 132, endPoint x: 166, endPoint y: 130, distance: 244.4
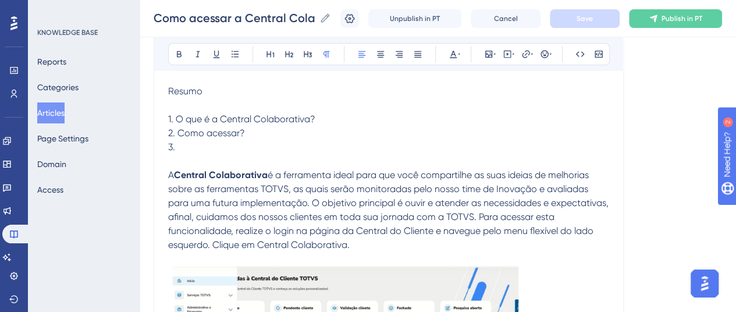
scroll to position [0, 0]
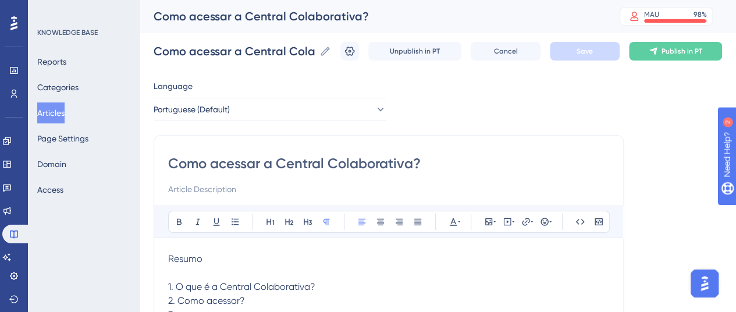
click at [63, 116] on button "Articles" at bounding box center [50, 112] width 27 height 21
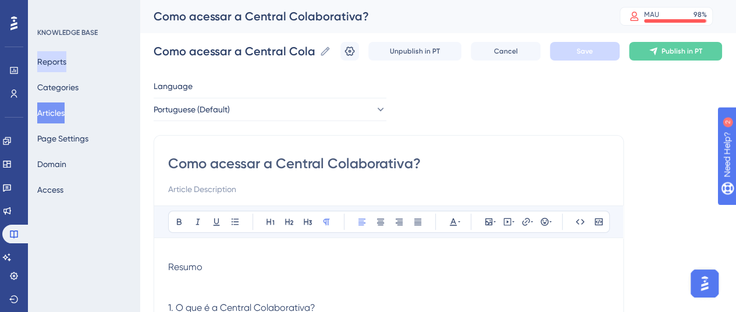
click at [61, 54] on button "Reports" at bounding box center [51, 61] width 29 height 21
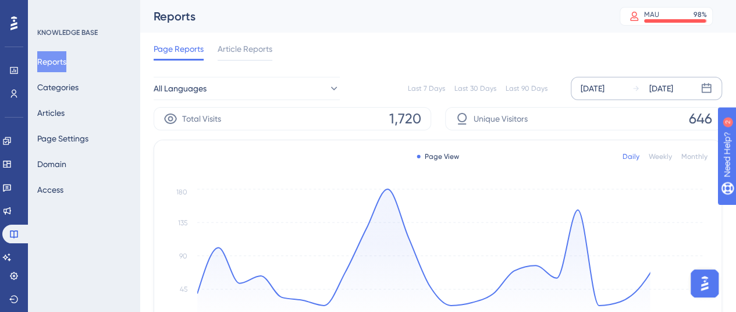
click at [593, 92] on div "Sep 01 2025" at bounding box center [593, 88] width 24 height 14
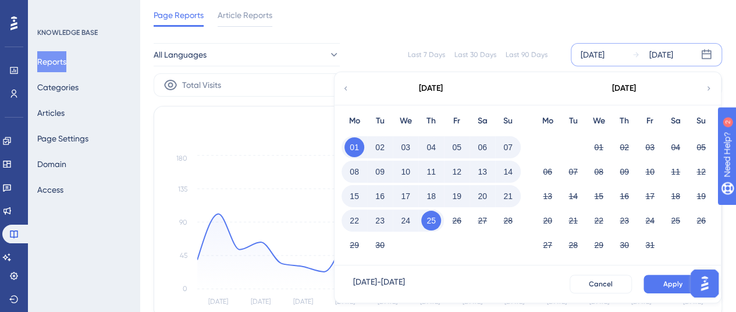
scroll to position [58, 0]
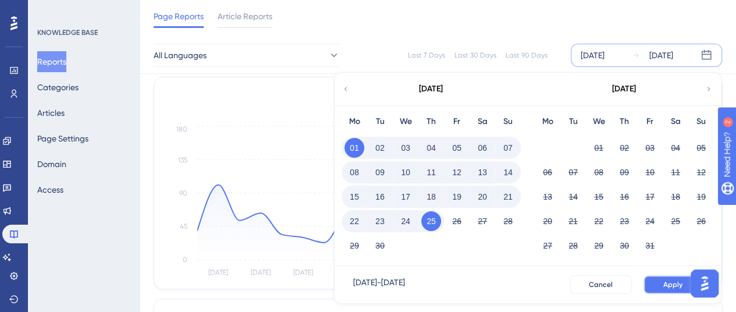
click at [657, 282] on button "Apply" at bounding box center [673, 284] width 59 height 19
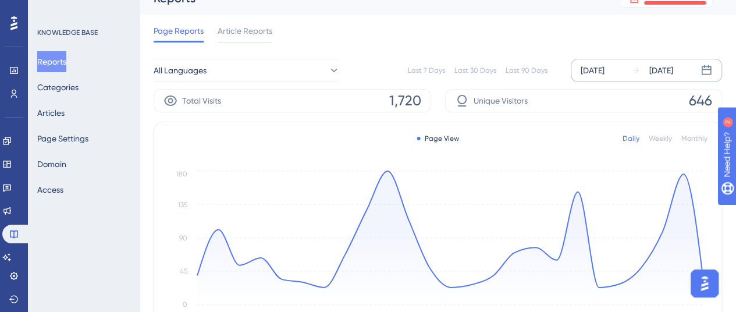
scroll to position [0, 0]
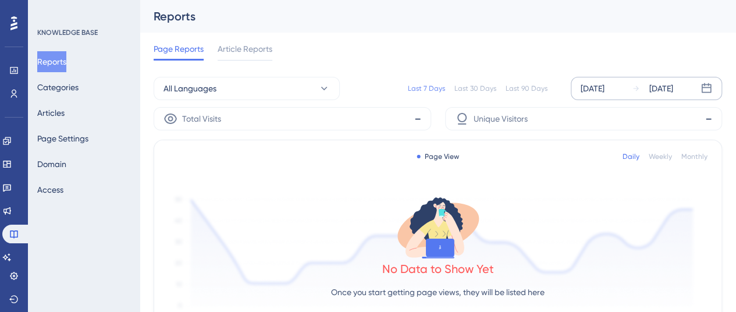
click at [586, 84] on div "[DATE]" at bounding box center [593, 88] width 24 height 14
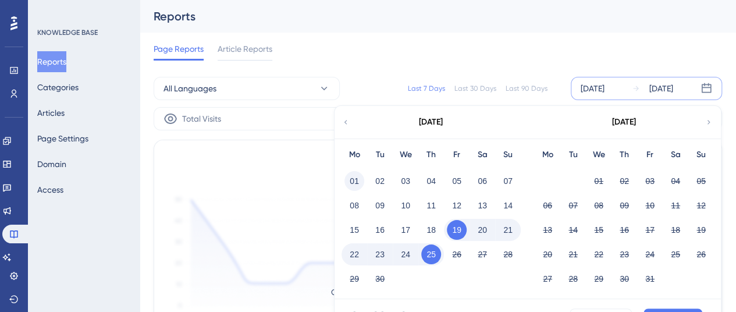
click at [358, 176] on button "01" at bounding box center [354, 181] width 20 height 20
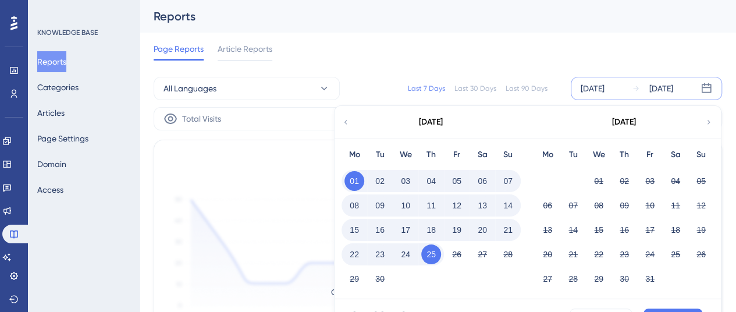
scroll to position [58, 0]
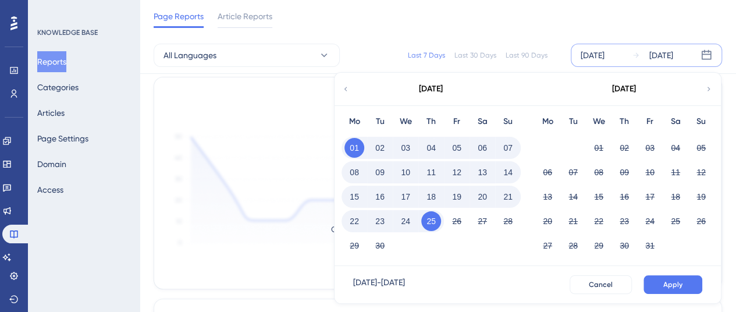
click at [669, 298] on div "Sep 01 2025 - Sep 25 2025 Cancel Apply" at bounding box center [528, 284] width 386 height 37
click at [668, 290] on button "Apply" at bounding box center [673, 284] width 59 height 19
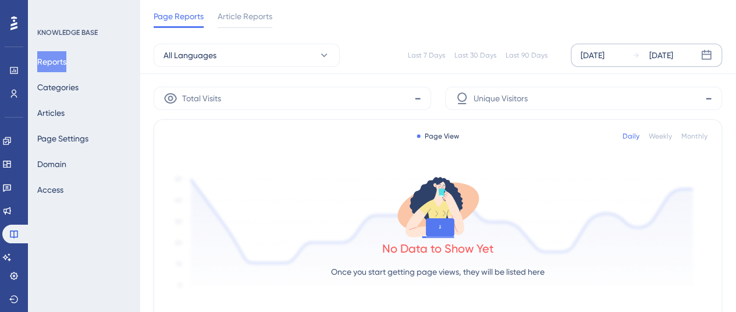
scroll to position [0, 0]
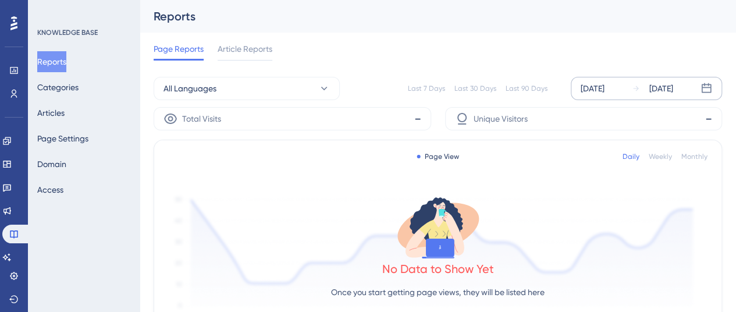
click at [604, 88] on div "[DATE]" at bounding box center [593, 88] width 24 height 14
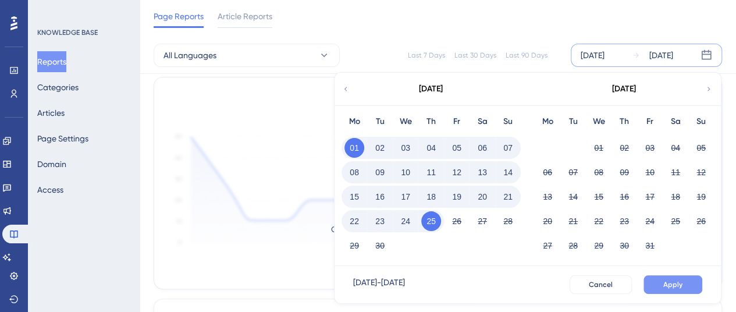
click at [671, 287] on span "Apply" at bounding box center [672, 284] width 19 height 9
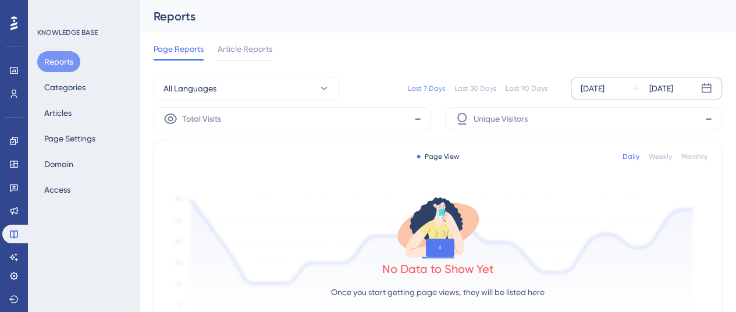
click at [600, 91] on div "[DATE]" at bounding box center [593, 88] width 24 height 14
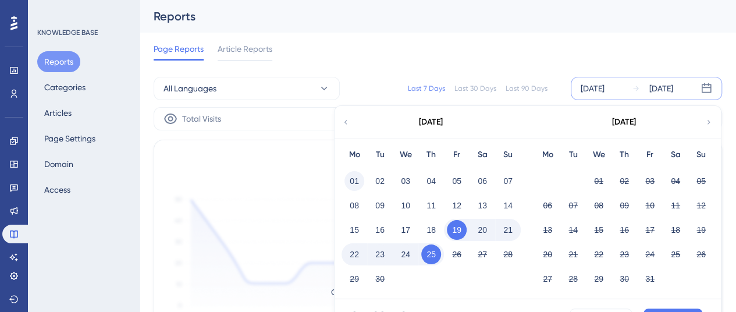
click at [349, 180] on button "01" at bounding box center [354, 181] width 20 height 20
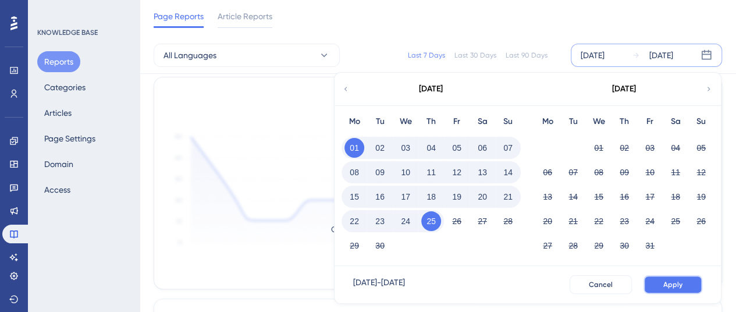
click at [659, 277] on button "Apply" at bounding box center [673, 284] width 59 height 19
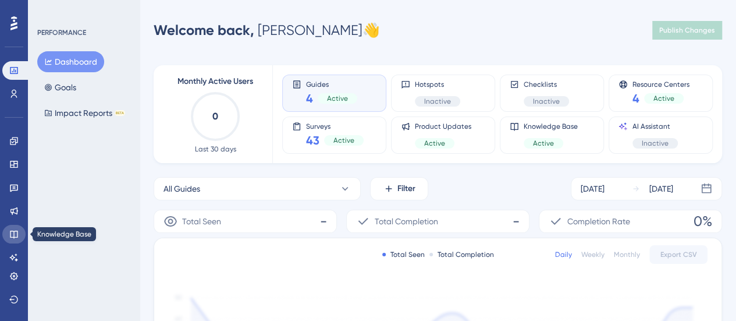
click at [20, 231] on link at bounding box center [13, 234] width 23 height 19
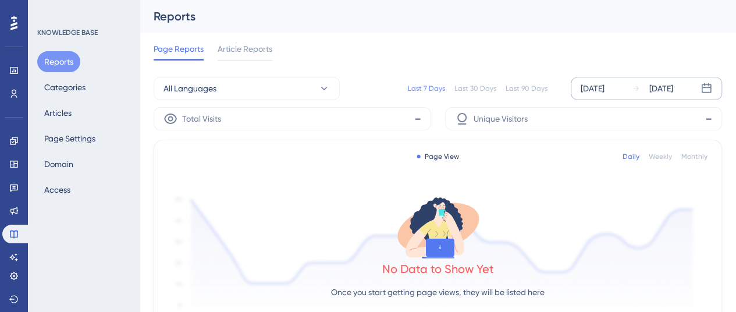
click at [605, 88] on div "[DATE]" at bounding box center [593, 88] width 24 height 14
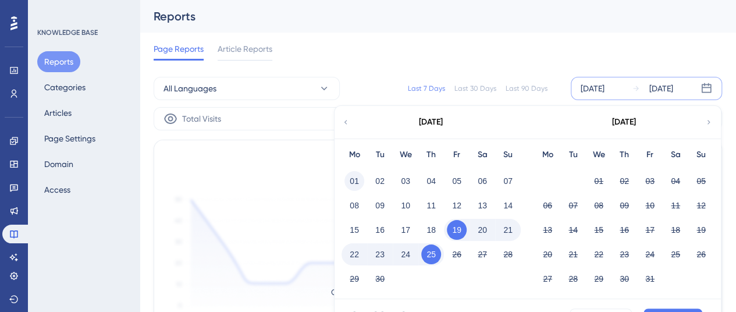
drag, startPoint x: 357, startPoint y: 185, endPoint x: 367, endPoint y: 183, distance: 9.6
click at [358, 184] on button "01" at bounding box center [354, 181] width 20 height 20
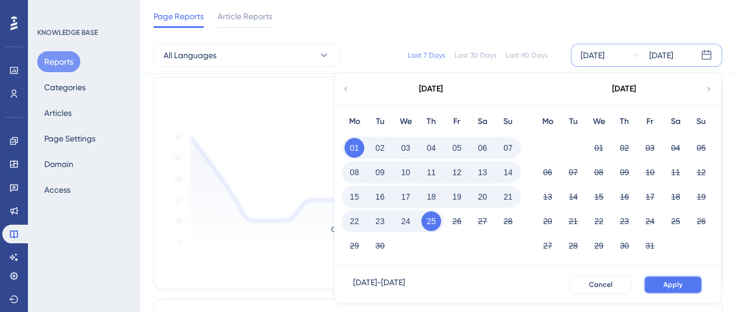
click at [669, 284] on span "Apply" at bounding box center [672, 284] width 19 height 9
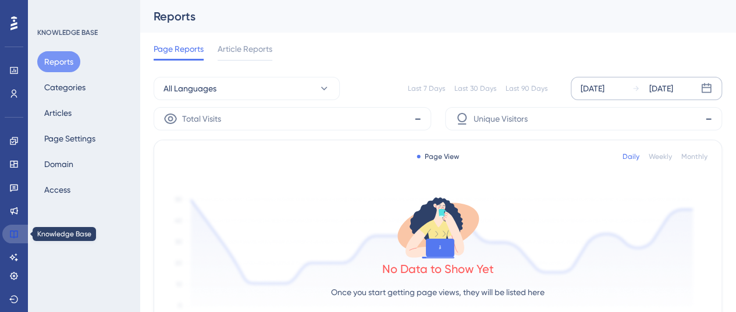
click at [20, 238] on link at bounding box center [16, 234] width 28 height 19
click at [234, 54] on span "Article Reports" at bounding box center [245, 49] width 55 height 14
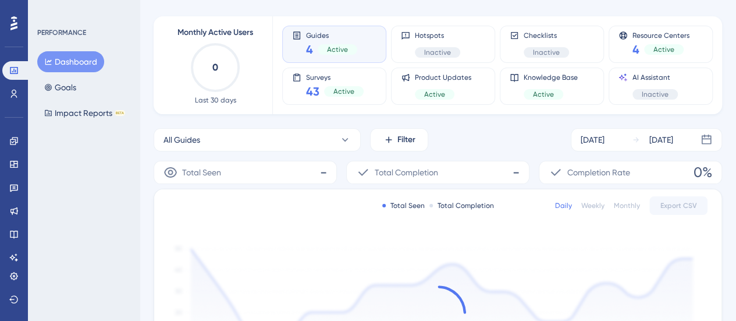
scroll to position [116, 0]
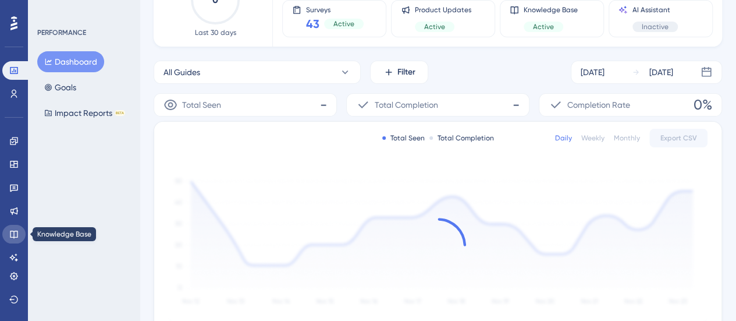
click at [13, 233] on icon at bounding box center [13, 233] width 9 height 9
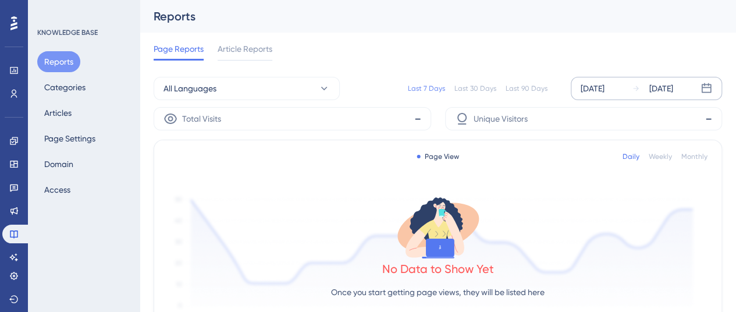
click at [605, 84] on div "[DATE]" at bounding box center [593, 88] width 24 height 14
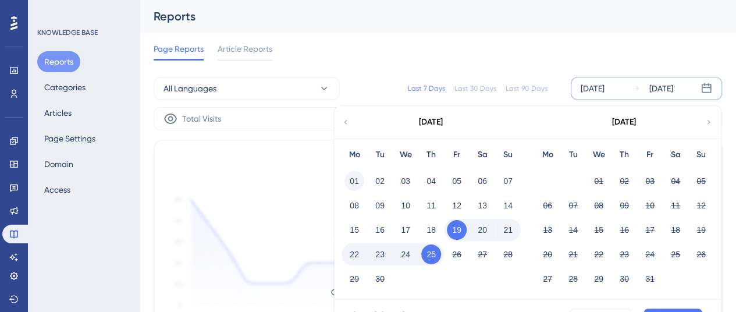
click at [355, 180] on button "01" at bounding box center [354, 181] width 20 height 20
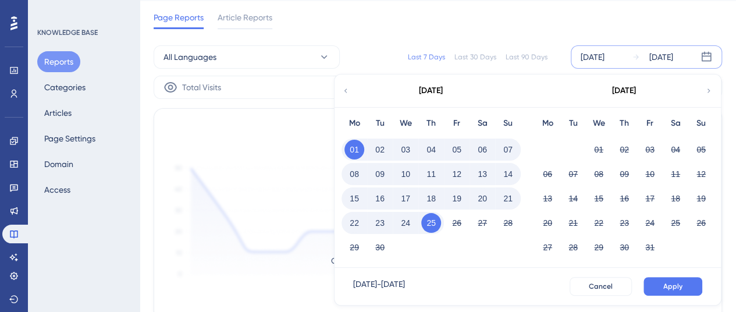
scroll to position [58, 0]
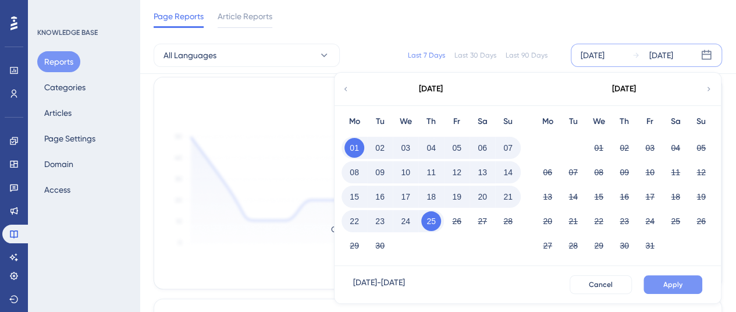
click at [657, 276] on button "Apply" at bounding box center [673, 284] width 59 height 19
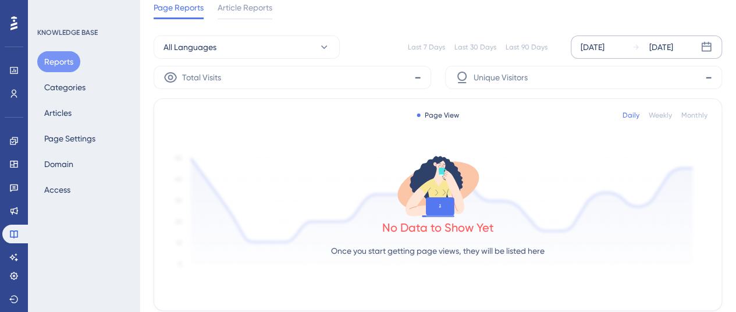
scroll to position [0, 0]
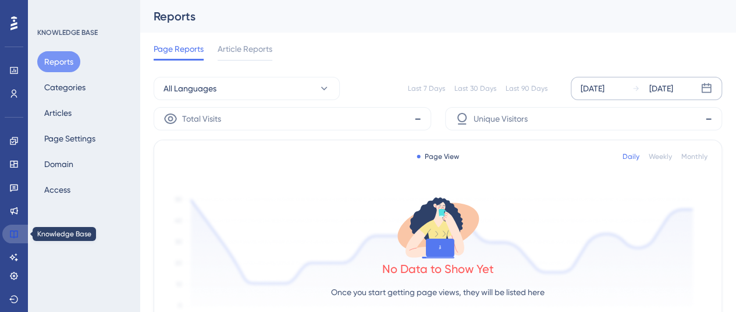
click at [10, 234] on icon at bounding box center [13, 233] width 9 height 9
click at [10, 234] on icon at bounding box center [14, 234] width 8 height 8
click at [241, 51] on span "Article Reports" at bounding box center [245, 49] width 55 height 14
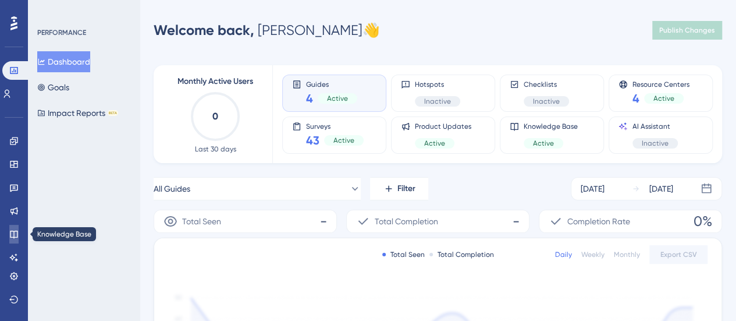
click at [10, 234] on icon at bounding box center [14, 234] width 8 height 8
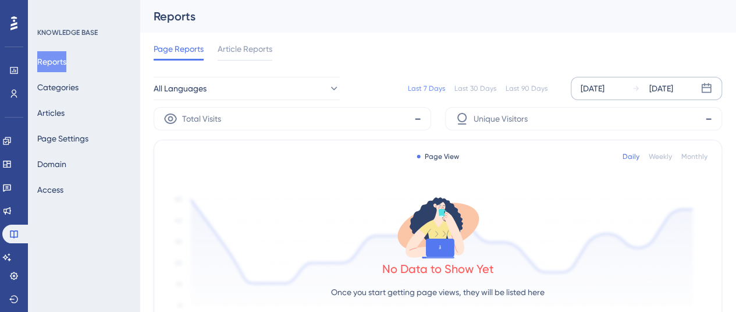
click at [590, 82] on div "[DATE]" at bounding box center [593, 88] width 24 height 14
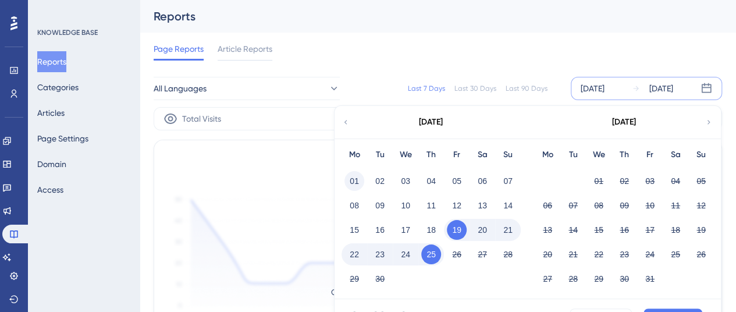
click at [361, 180] on button "01" at bounding box center [354, 181] width 20 height 20
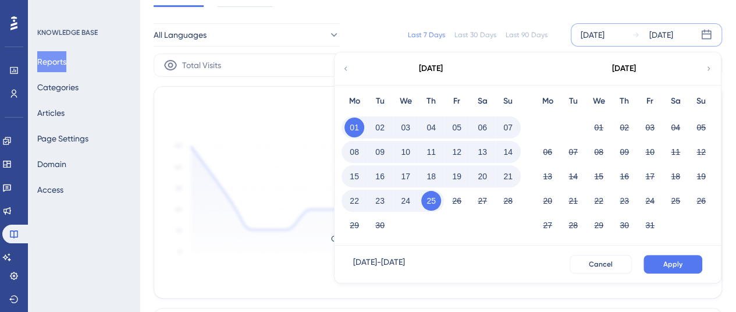
scroll to position [116, 0]
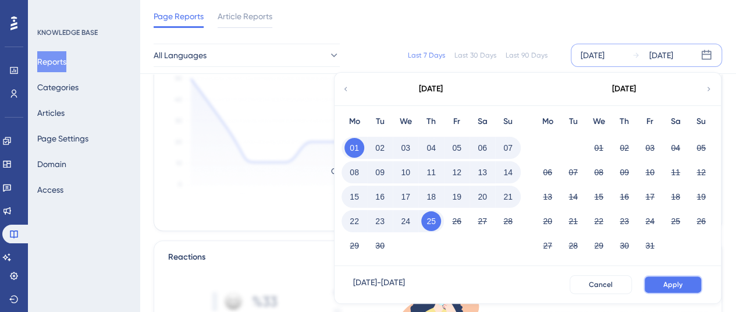
click at [677, 284] on span "Apply" at bounding box center [672, 284] width 19 height 9
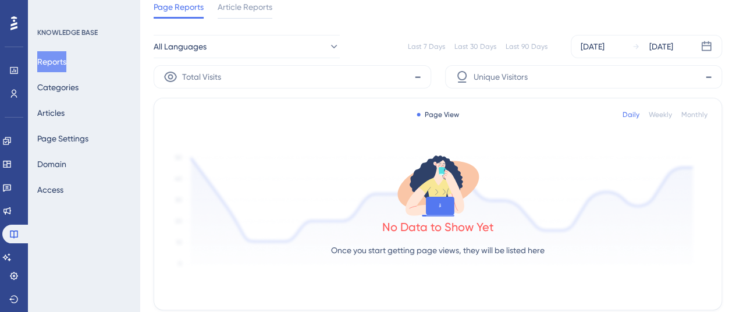
scroll to position [0, 0]
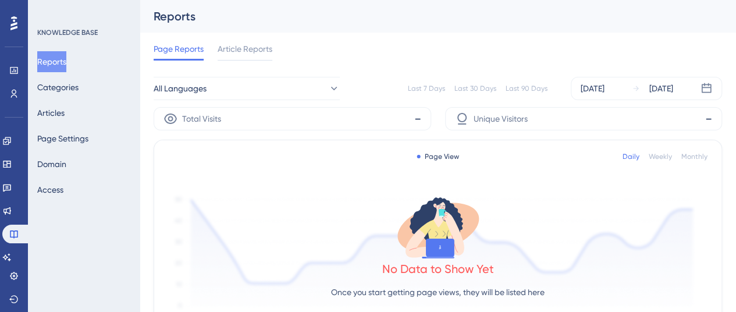
click at [408, 117] on div "Total Visits -" at bounding box center [293, 118] width 278 height 23
click at [513, 78] on div "Last 7 Days Last 30 Days Last 90 Days Sep 01 2025 Sep 25 2025" at bounding box center [531, 88] width 382 height 23
click at [526, 93] on div "Last 90 Days" at bounding box center [527, 88] width 42 height 9
click at [489, 88] on div "Last 30 Days" at bounding box center [475, 88] width 42 height 9
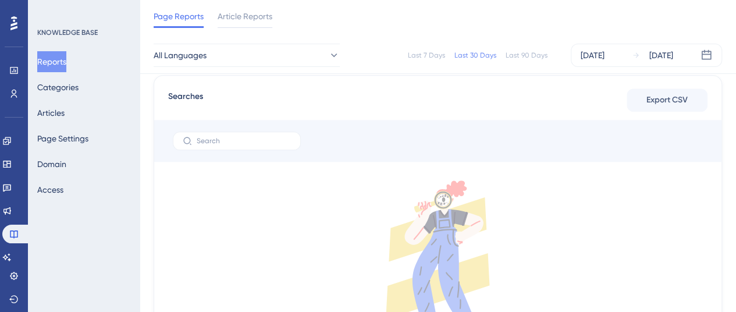
scroll to position [233, 0]
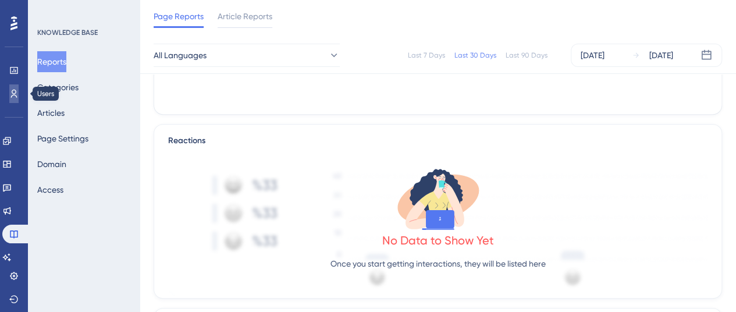
click at [13, 95] on icon at bounding box center [14, 94] width 6 height 8
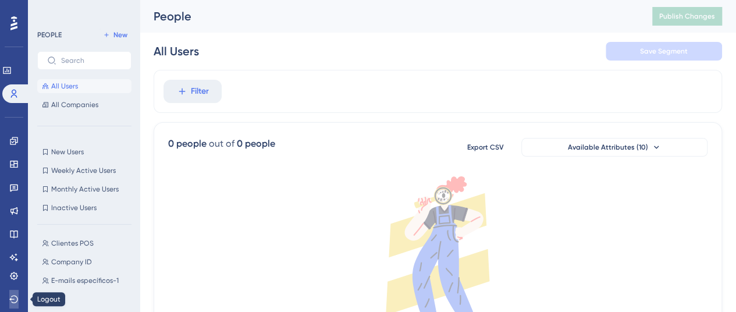
click at [13, 298] on icon at bounding box center [13, 298] width 9 height 9
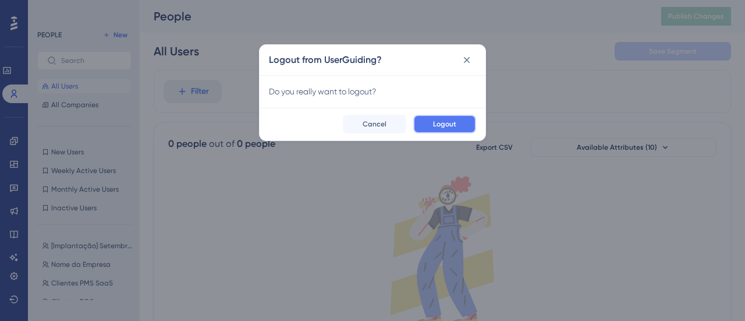
click at [423, 119] on button "Logout" at bounding box center [444, 124] width 63 height 19
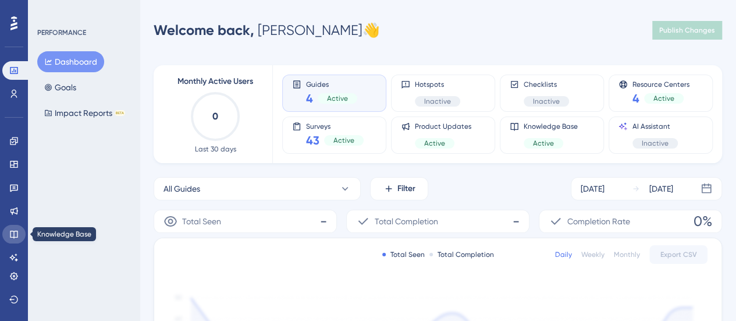
click at [15, 240] on link at bounding box center [13, 234] width 23 height 19
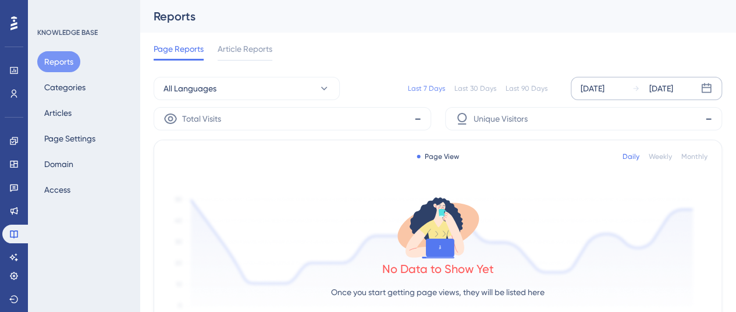
click at [588, 80] on div "Sep 19 2025 Sep 25 2025" at bounding box center [646, 88] width 151 height 23
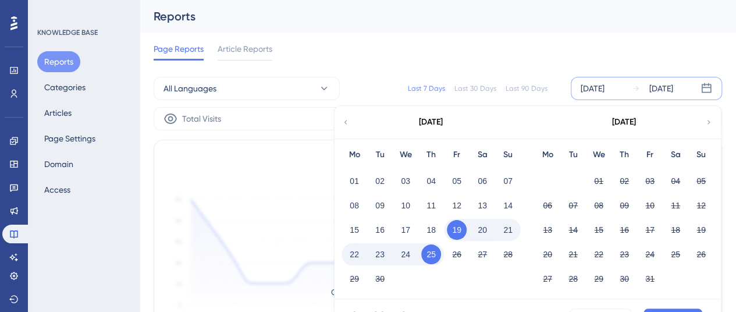
click at [344, 171] on div "01 02 03 04 05 06 07" at bounding box center [431, 180] width 179 height 24
click at [353, 174] on button "01" at bounding box center [354, 181] width 20 height 20
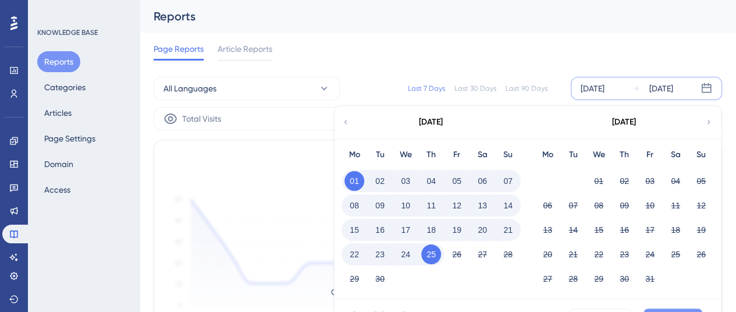
click at [655, 310] on button "Apply" at bounding box center [673, 317] width 59 height 19
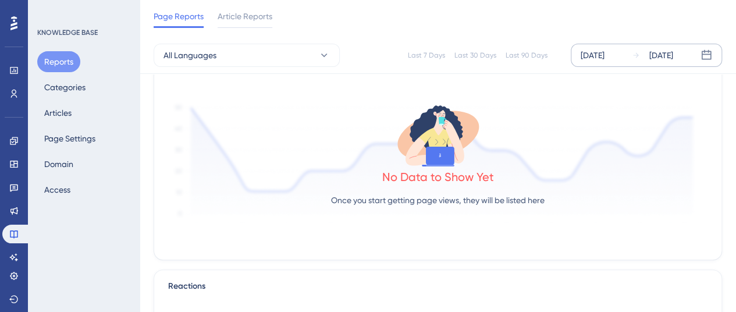
scroll to position [233, 0]
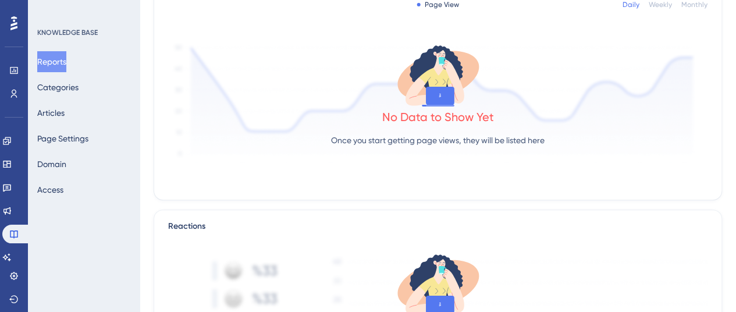
scroll to position [5, 0]
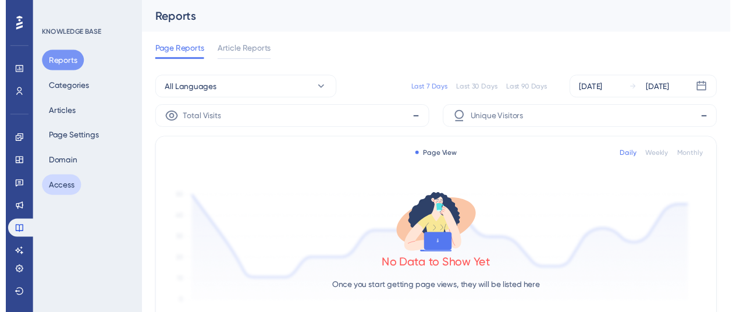
scroll to position [5, 0]
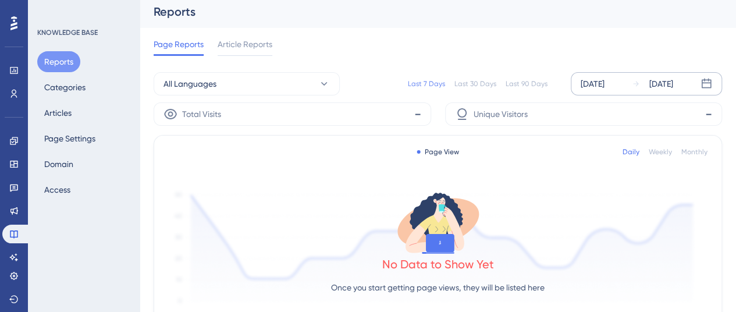
click at [620, 92] on div "[DATE] [DATE]" at bounding box center [646, 83] width 151 height 23
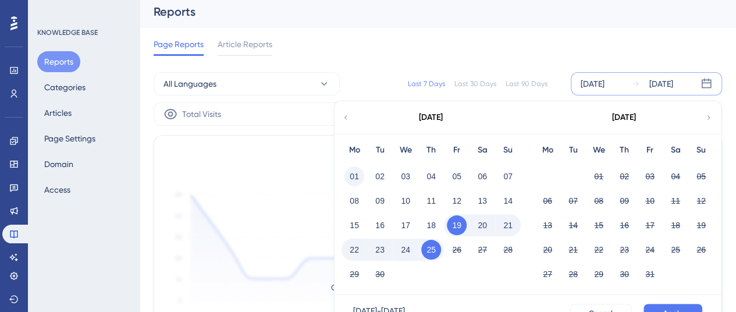
click at [360, 173] on button "01" at bounding box center [354, 176] width 20 height 20
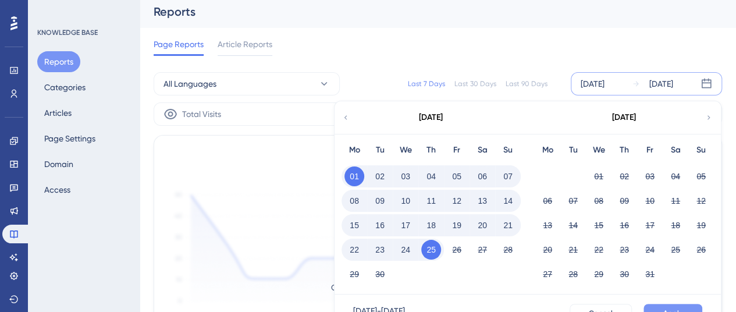
click at [660, 304] on button "Apply" at bounding box center [673, 313] width 59 height 19
